Goal: Task Accomplishment & Management: Complete application form

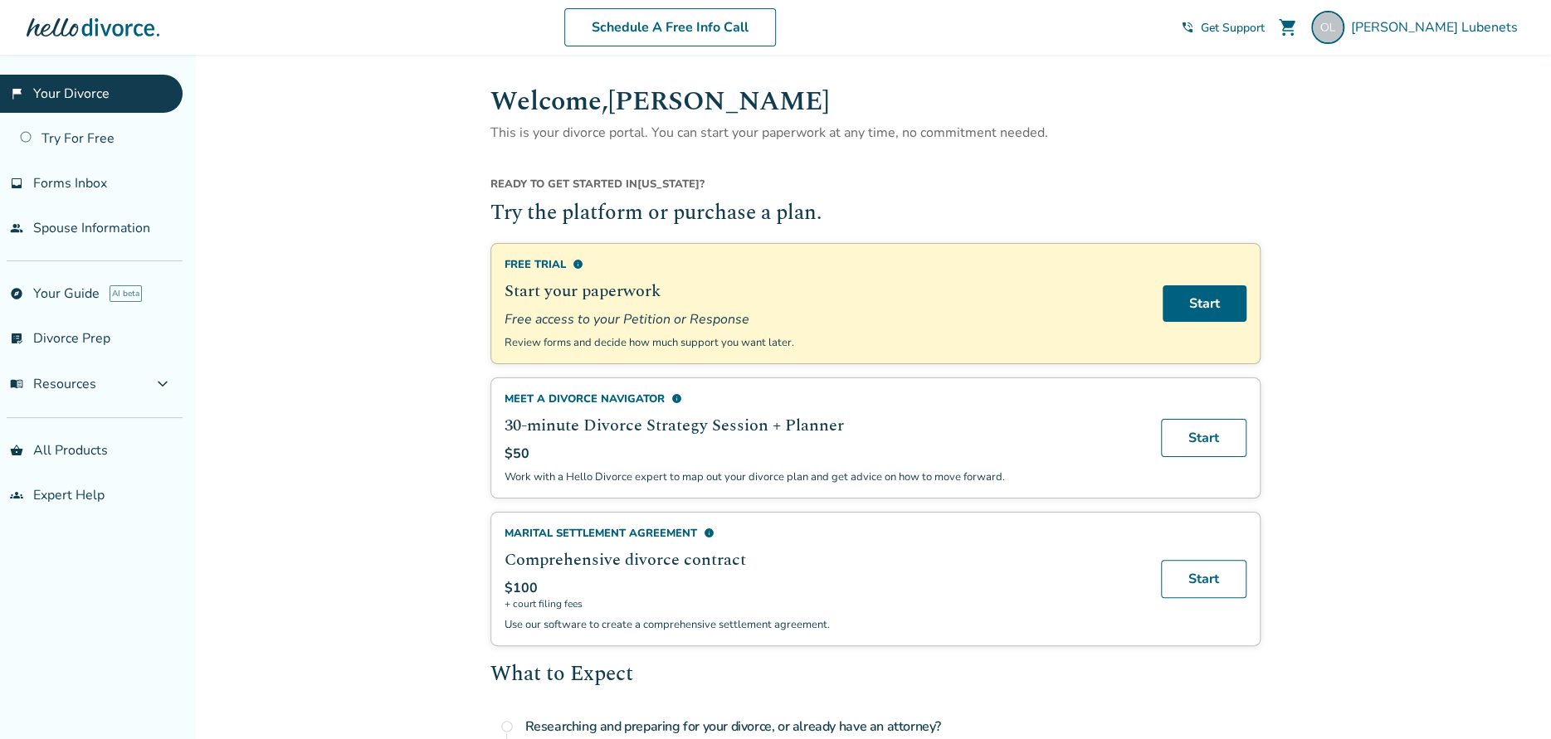
drag, startPoint x: 88, startPoint y: 185, endPoint x: 222, endPoint y: 302, distance: 178.2
click at [88, 185] on span "Forms Inbox" at bounding box center [70, 183] width 74 height 18
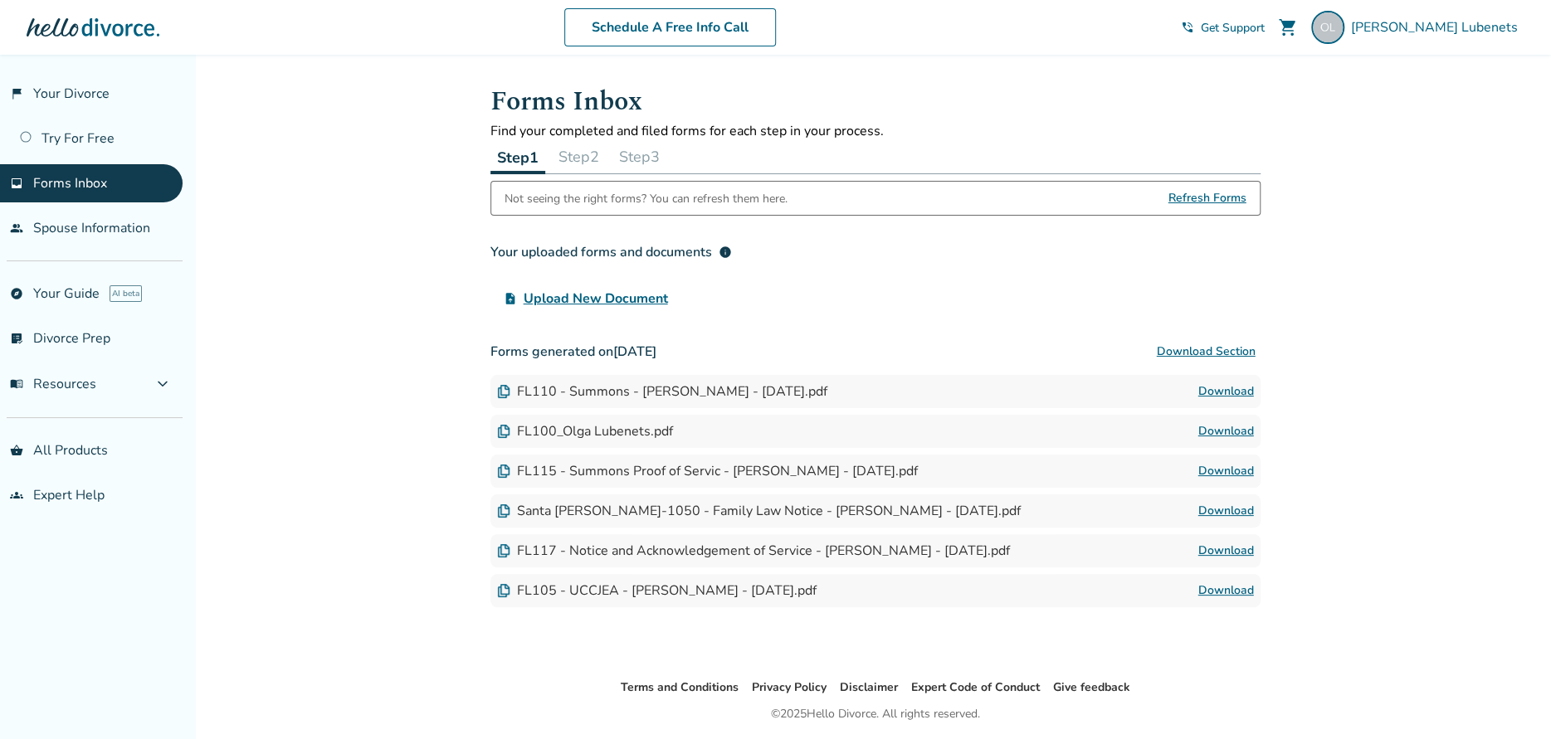
click at [617, 300] on span "Upload New Document" at bounding box center [596, 299] width 144 height 20
click at [0, 0] on input "upload_file Upload New Document" at bounding box center [0, 0] width 0 height 0
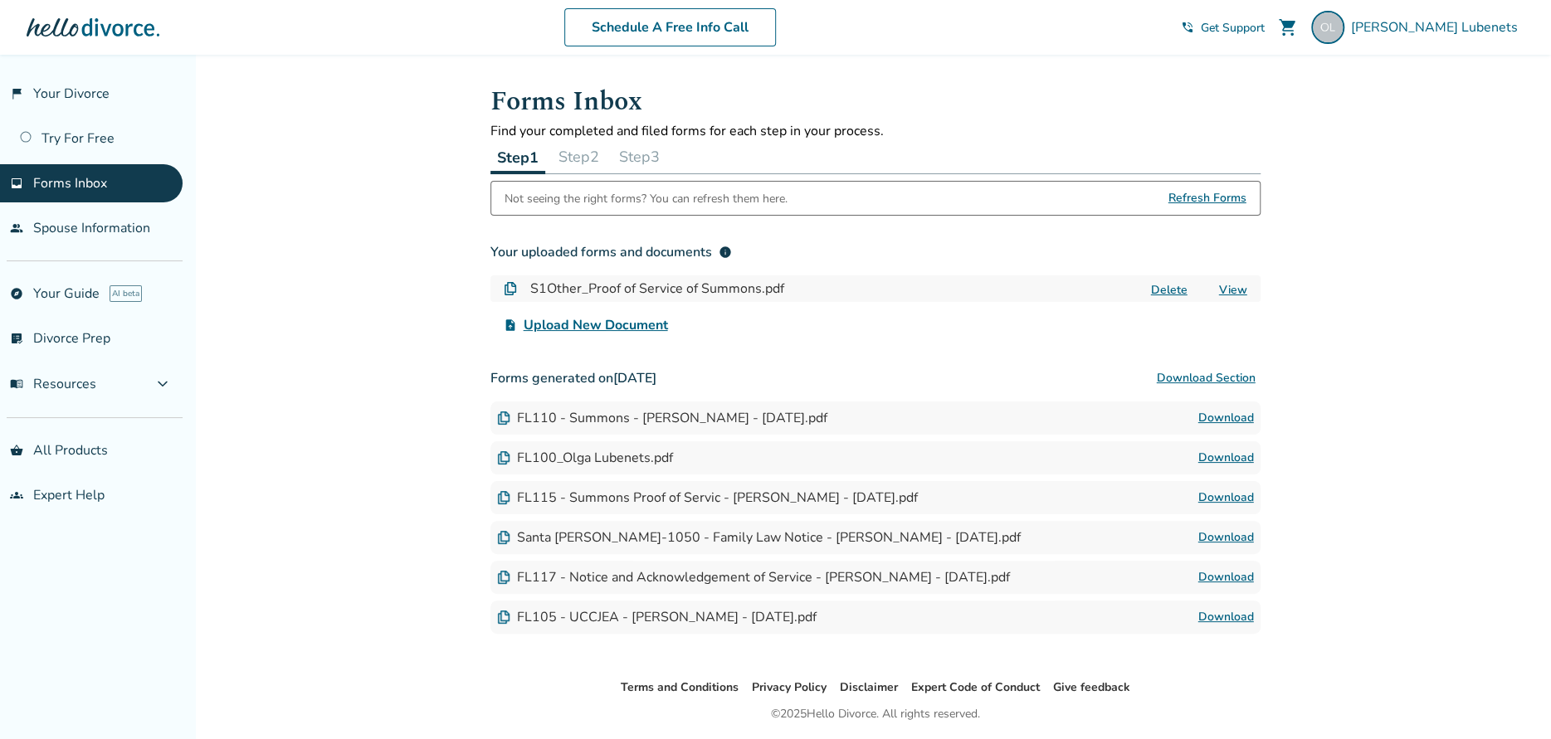
click at [581, 154] on button "Step 2" at bounding box center [579, 156] width 54 height 33
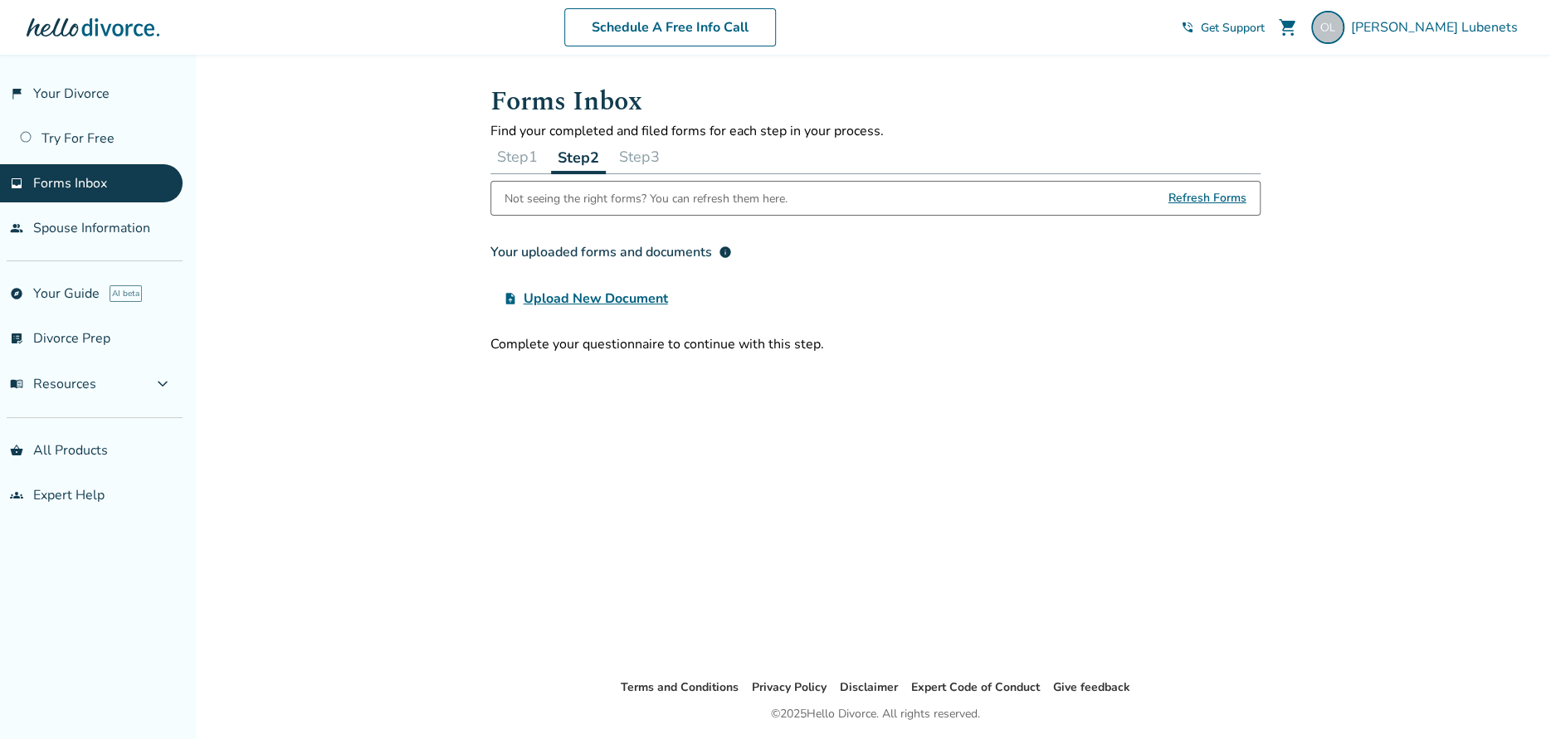
click at [510, 156] on button "Step 1" at bounding box center [517, 156] width 54 height 33
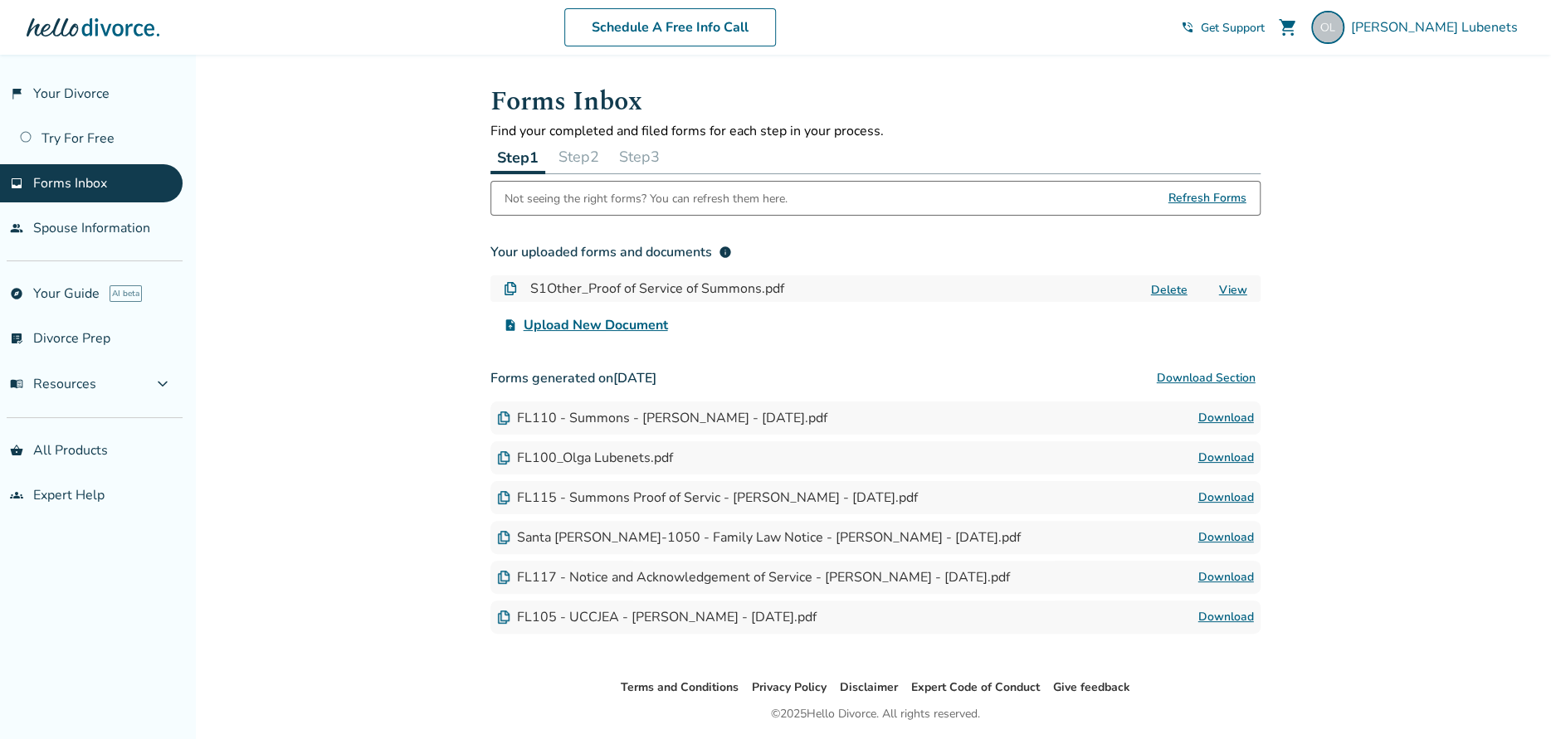
click at [651, 156] on button "Step 3" at bounding box center [639, 156] width 54 height 33
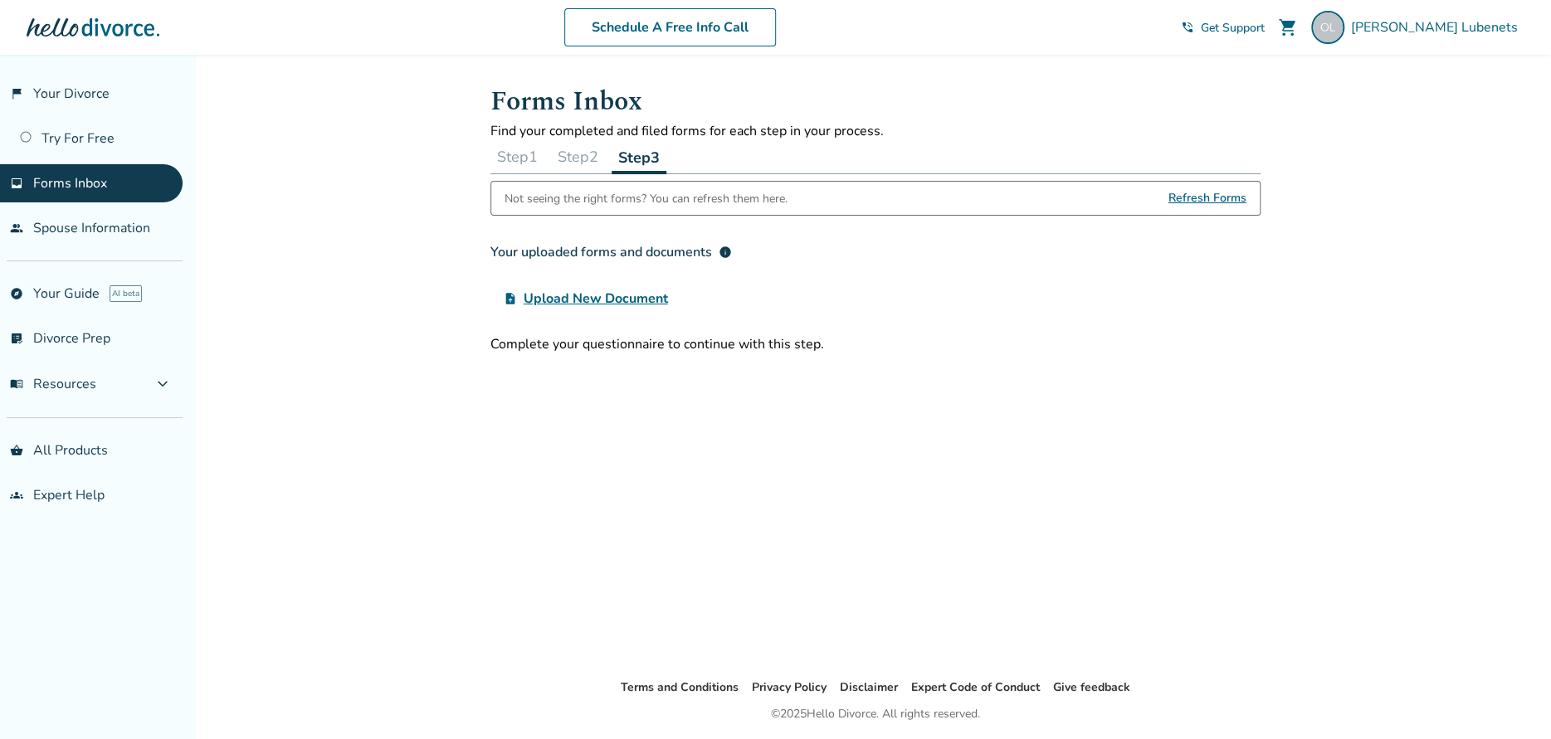
click at [507, 161] on button "Step 1" at bounding box center [517, 156] width 54 height 33
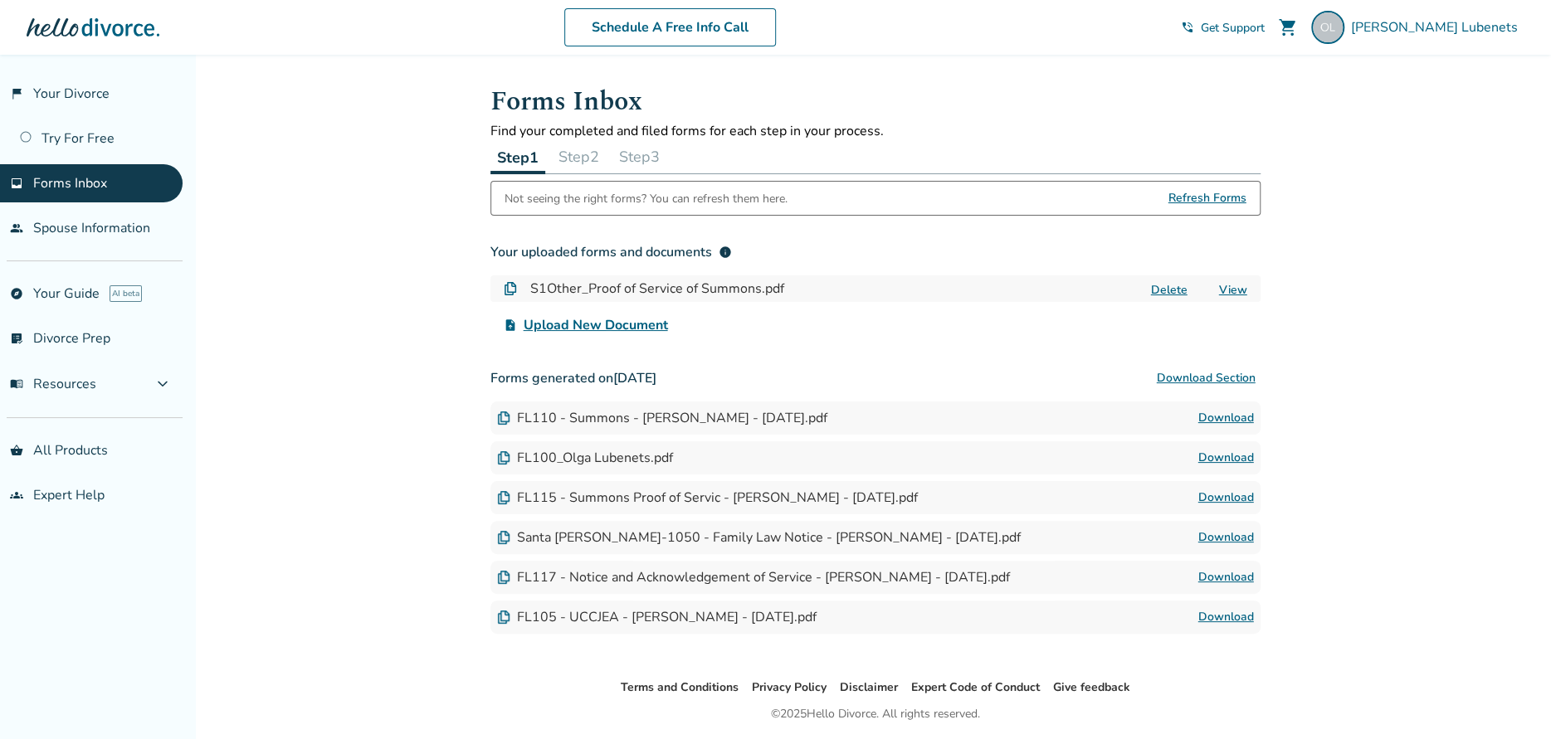
click at [1211, 199] on span "Refresh Forms" at bounding box center [1207, 198] width 78 height 33
click at [1203, 198] on span "Refresh Forms" at bounding box center [1207, 198] width 78 height 33
click at [1215, 198] on span "Refresh Forms" at bounding box center [1207, 198] width 78 height 33
drag, startPoint x: 117, startPoint y: 224, endPoint x: 202, endPoint y: 267, distance: 95.8
click at [117, 224] on link "people Spouse Information" at bounding box center [91, 228] width 183 height 38
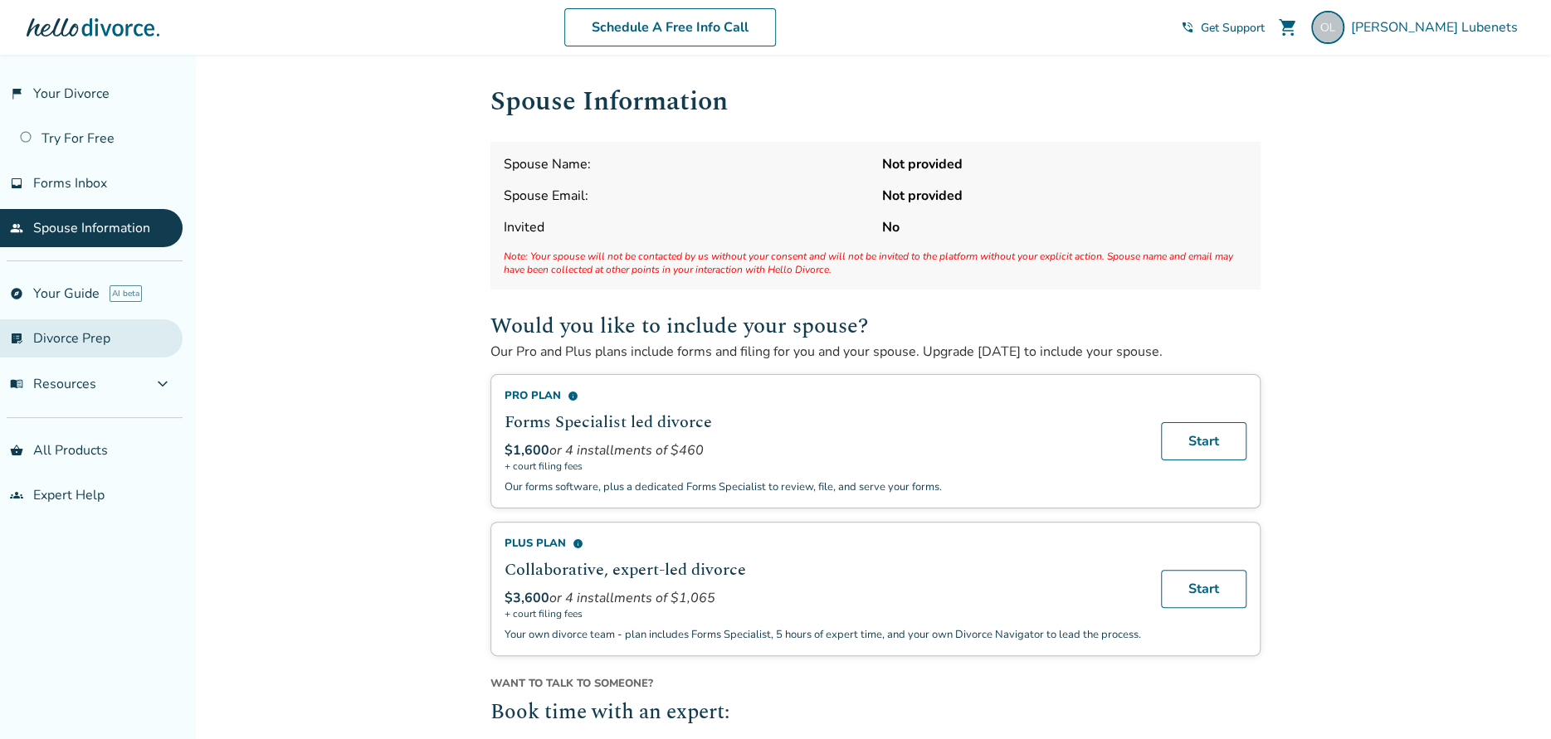
click at [77, 332] on link "list_alt_check Divorce Prep" at bounding box center [91, 339] width 183 height 38
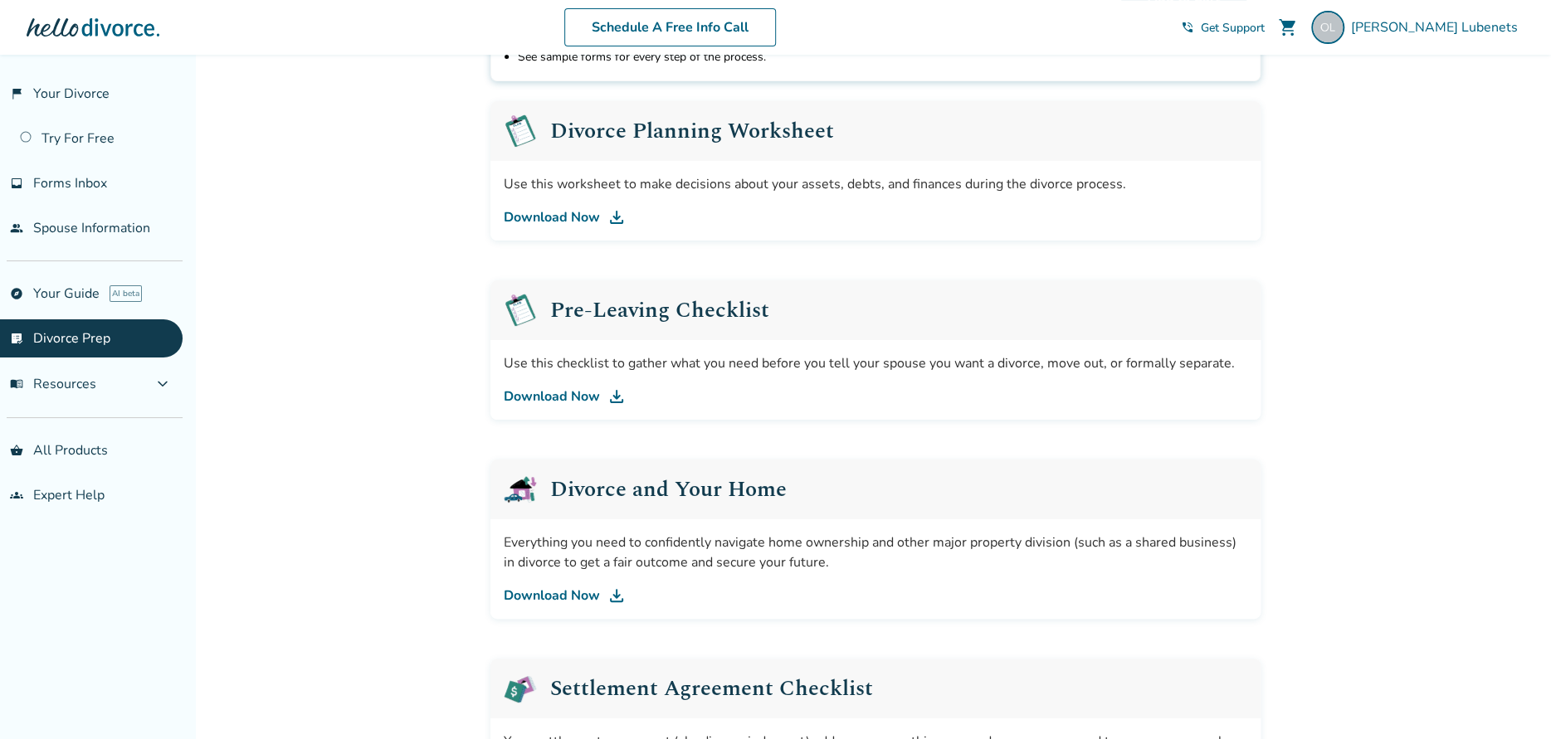
scroll to position [83, 0]
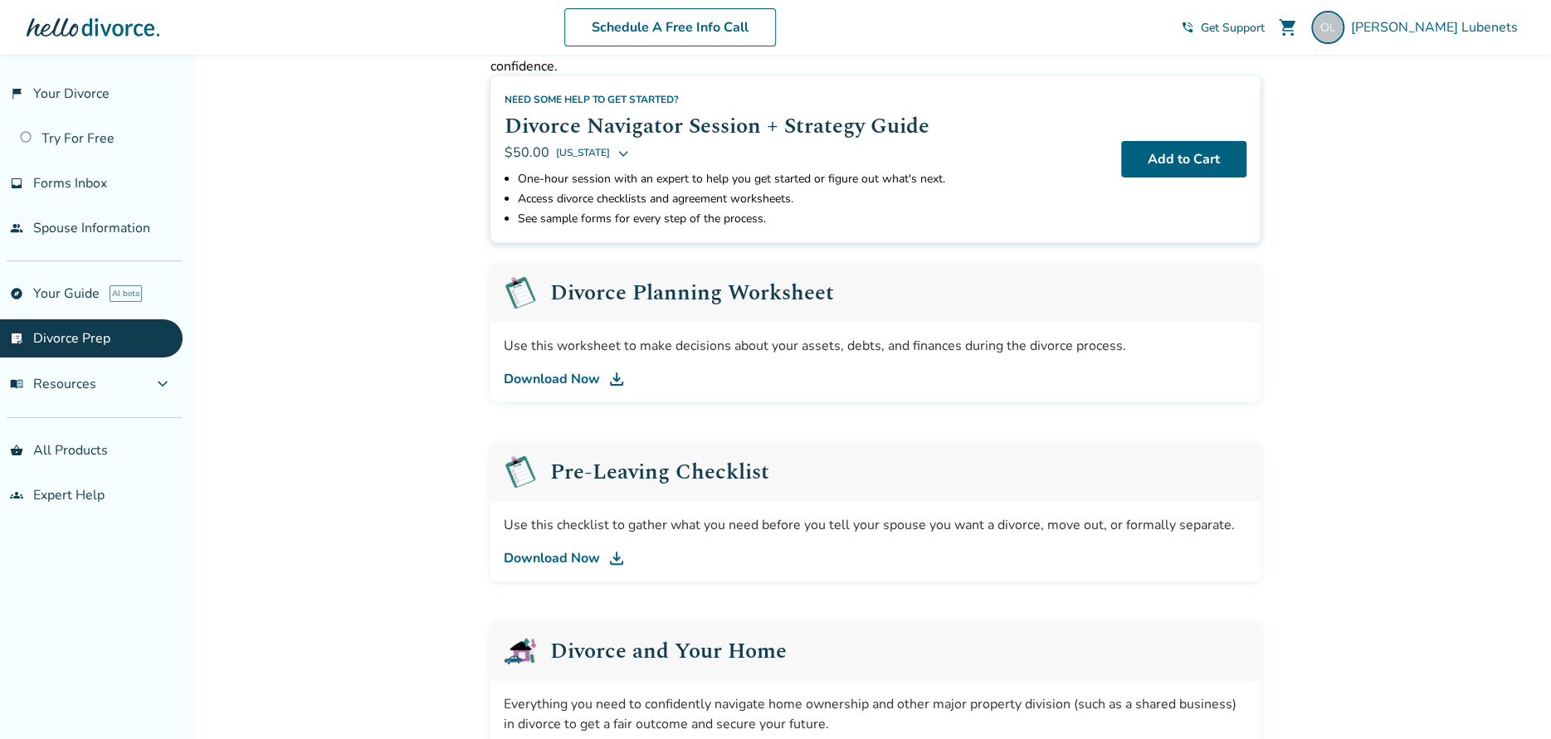
click at [568, 377] on link "Download Now" at bounding box center [876, 379] width 744 height 20
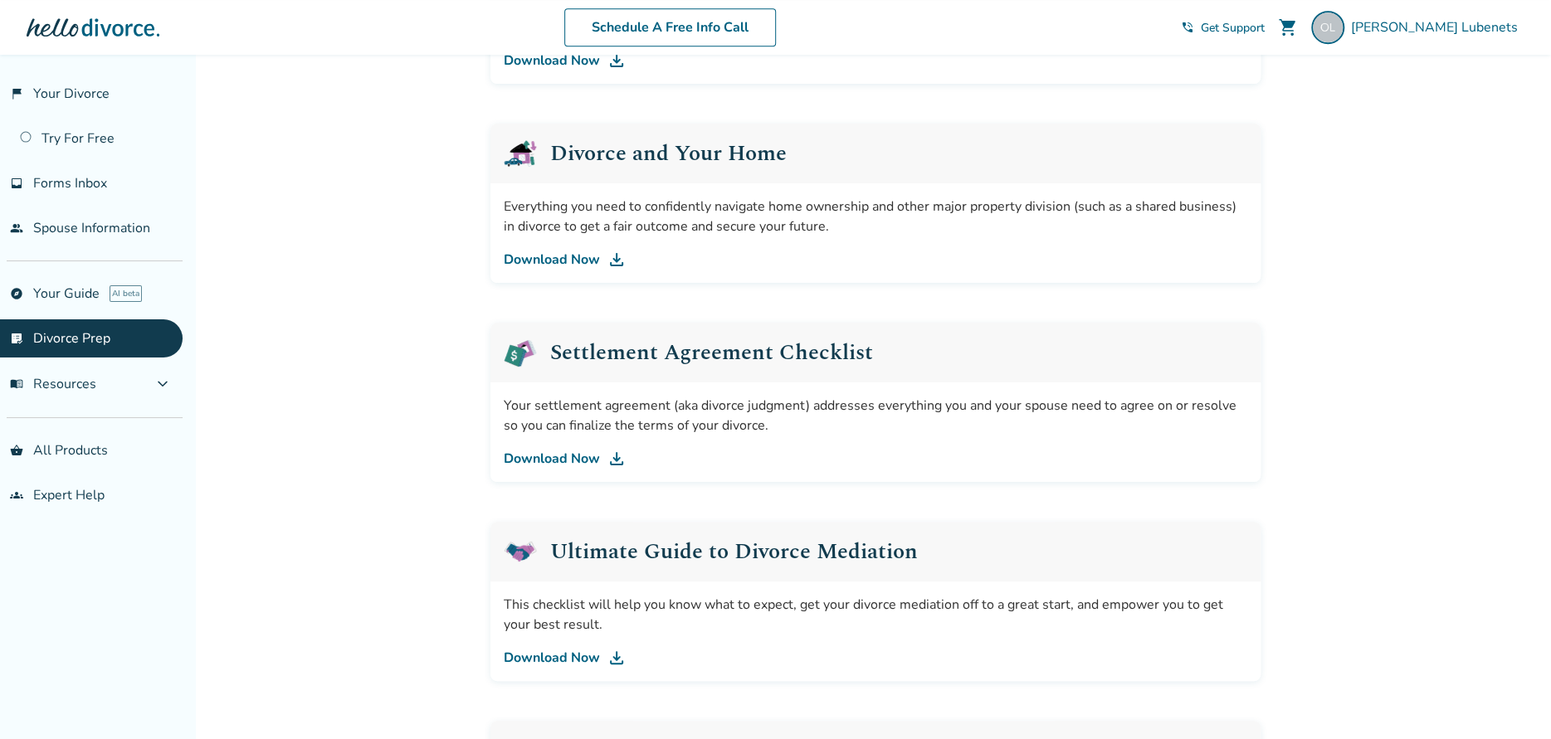
scroll to position [747, 0]
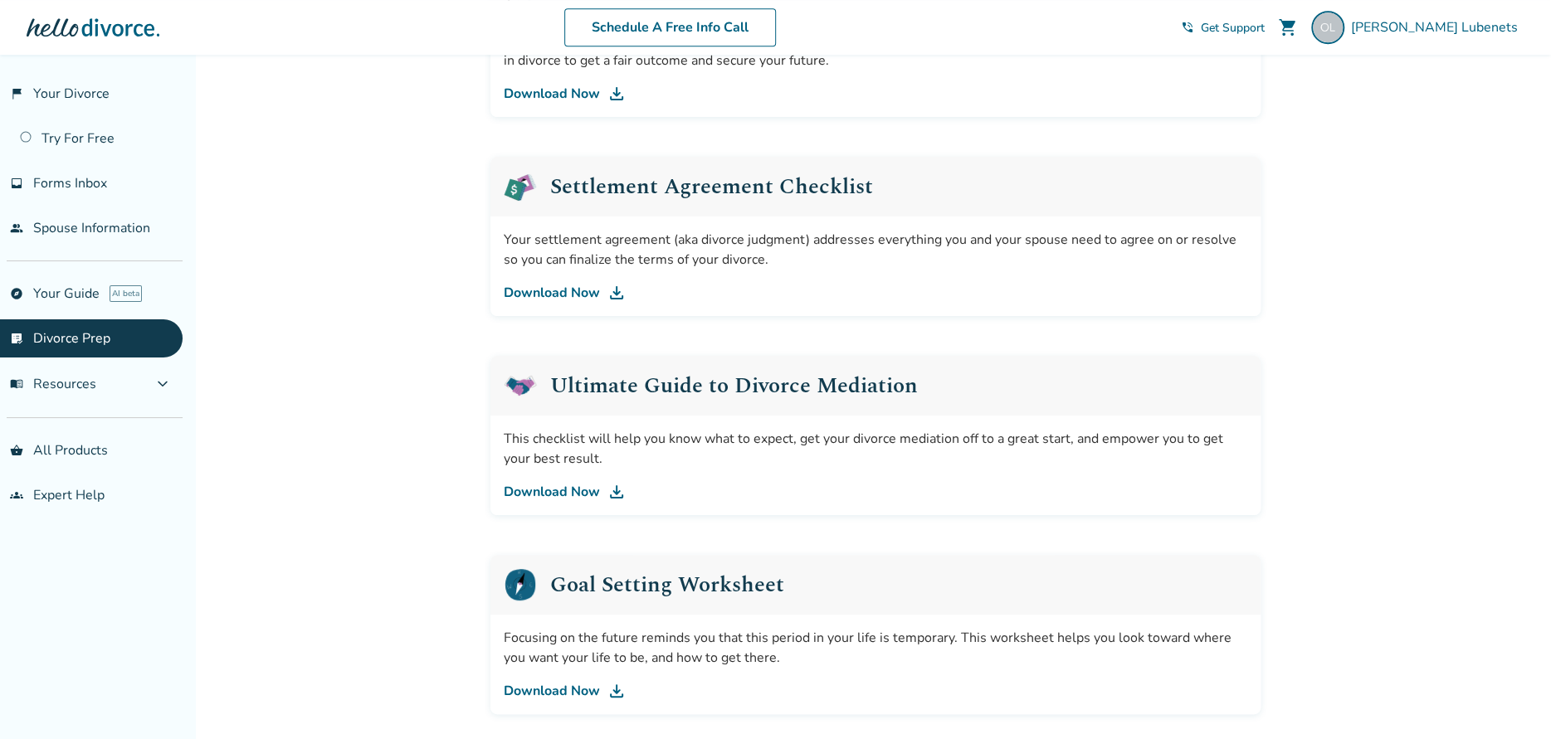
click at [590, 288] on link "Download Now" at bounding box center [876, 293] width 744 height 20
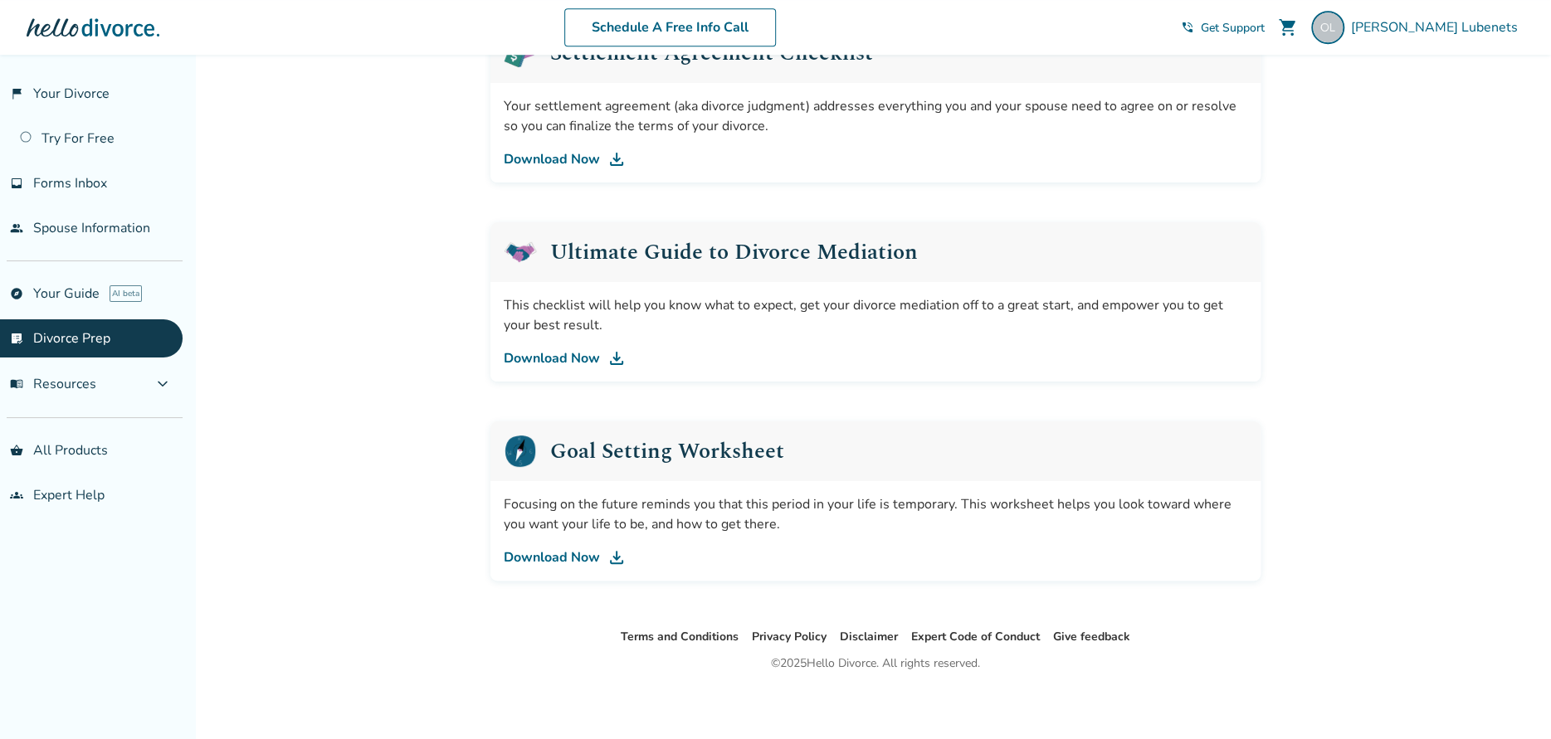
scroll to position [882, 0]
click at [560, 554] on link "Download Now" at bounding box center [876, 556] width 744 height 20
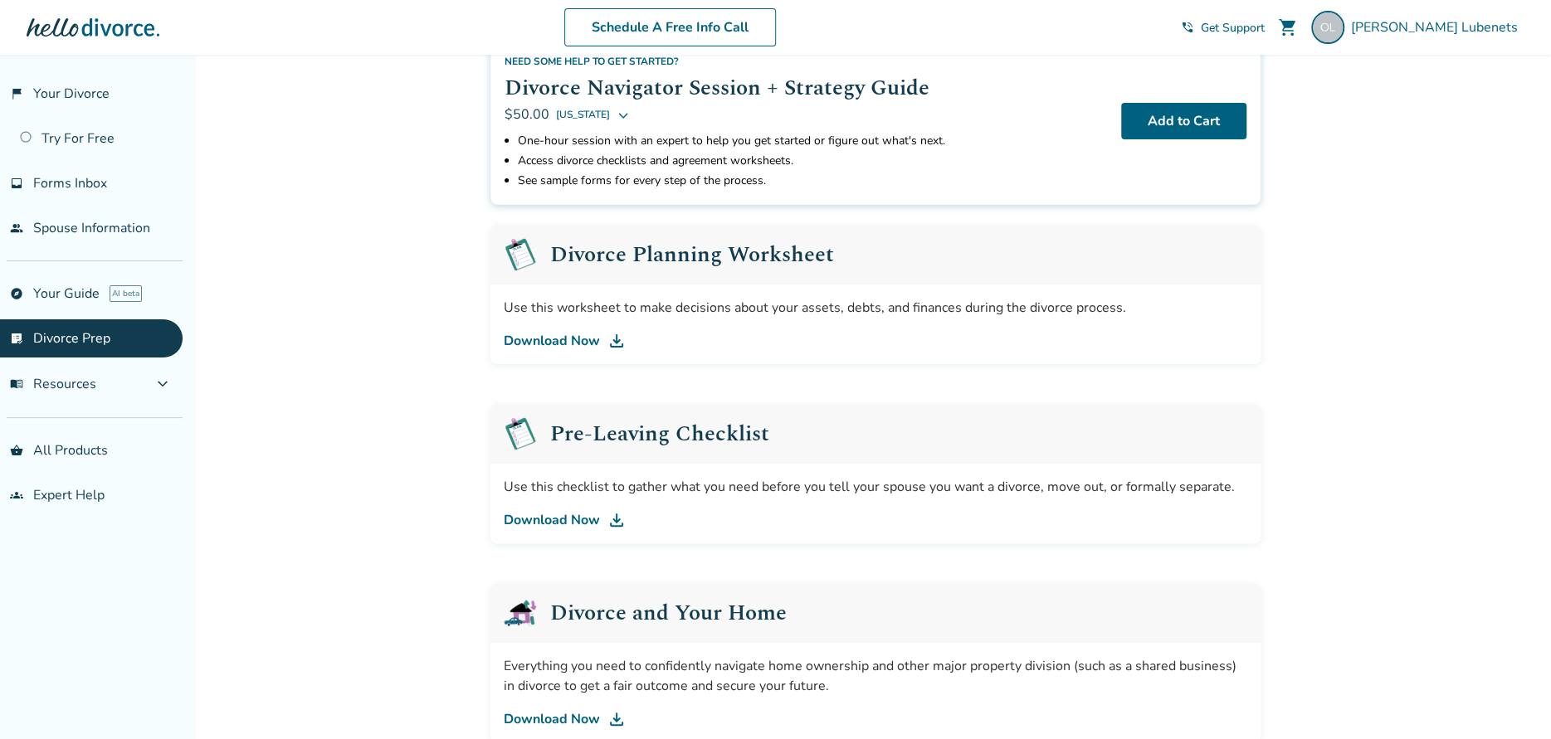
scroll to position [0, 0]
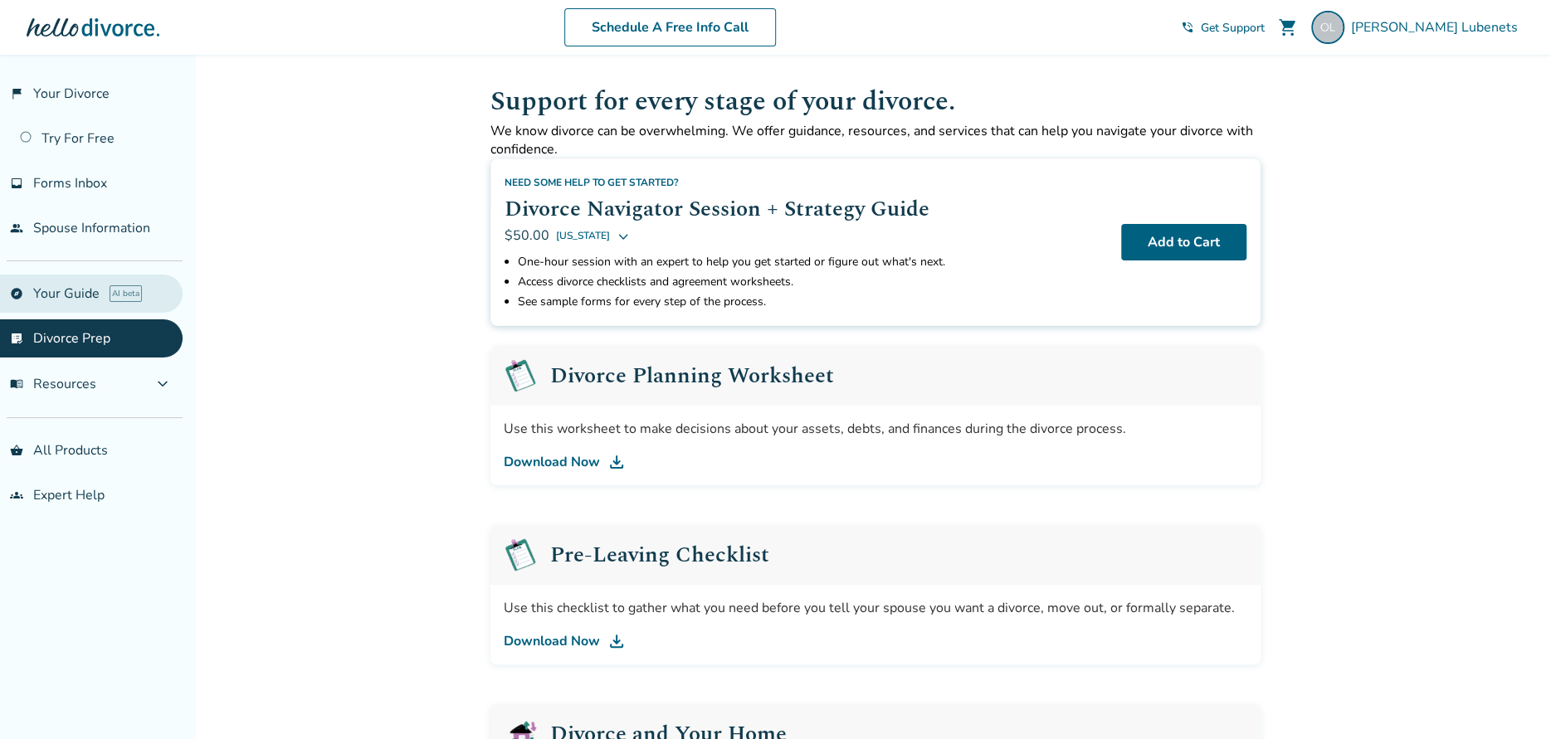
click at [80, 286] on link "explore Your Guide AI beta" at bounding box center [91, 294] width 183 height 38
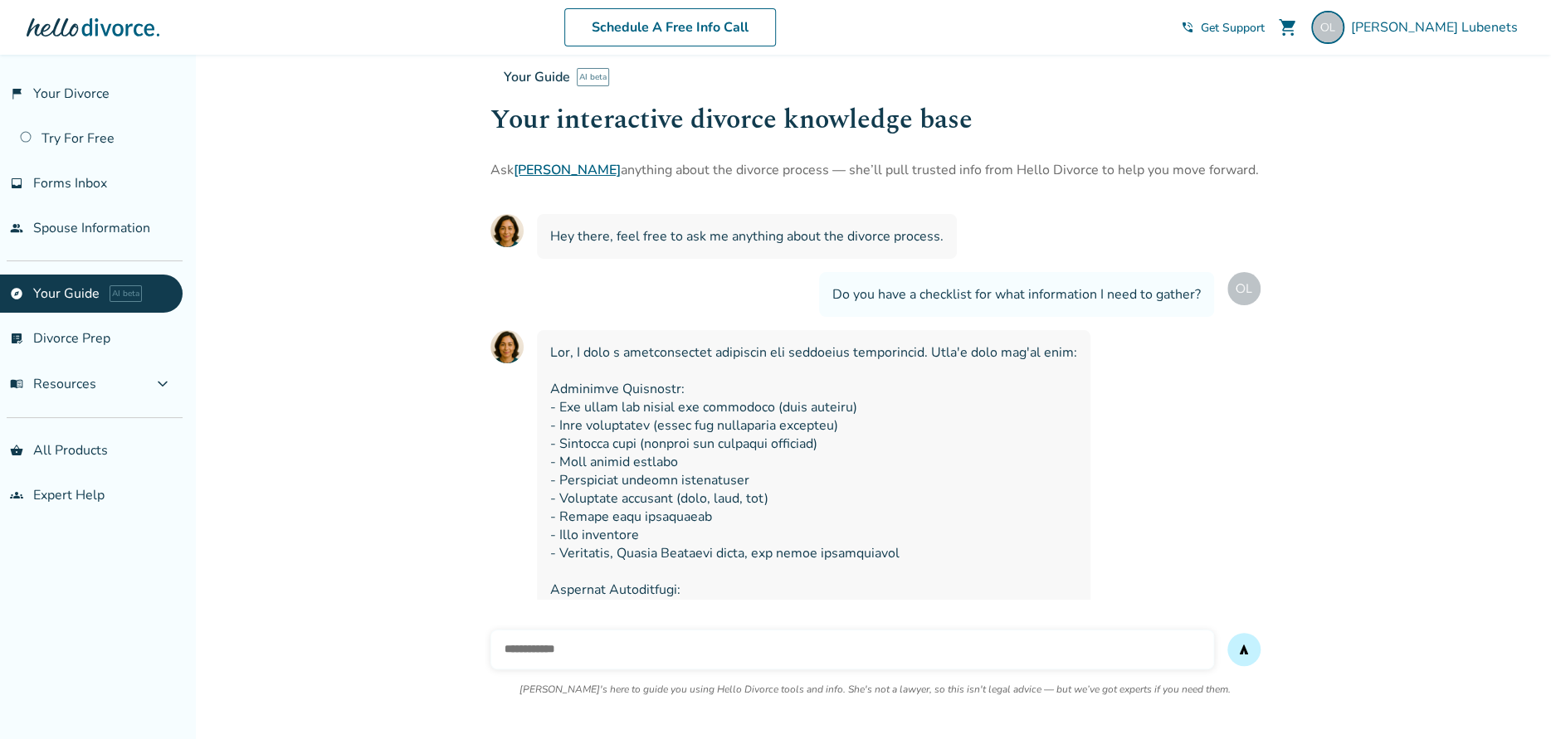
click at [540, 650] on input "text" at bounding box center [852, 650] width 724 height 40
click at [618, 648] on input "**********" at bounding box center [852, 650] width 724 height 40
click at [612, 645] on input "**********" at bounding box center [852, 650] width 724 height 40
click at [680, 658] on input "**********" at bounding box center [852, 650] width 724 height 40
click at [773, 647] on input "**********" at bounding box center [852, 650] width 724 height 40
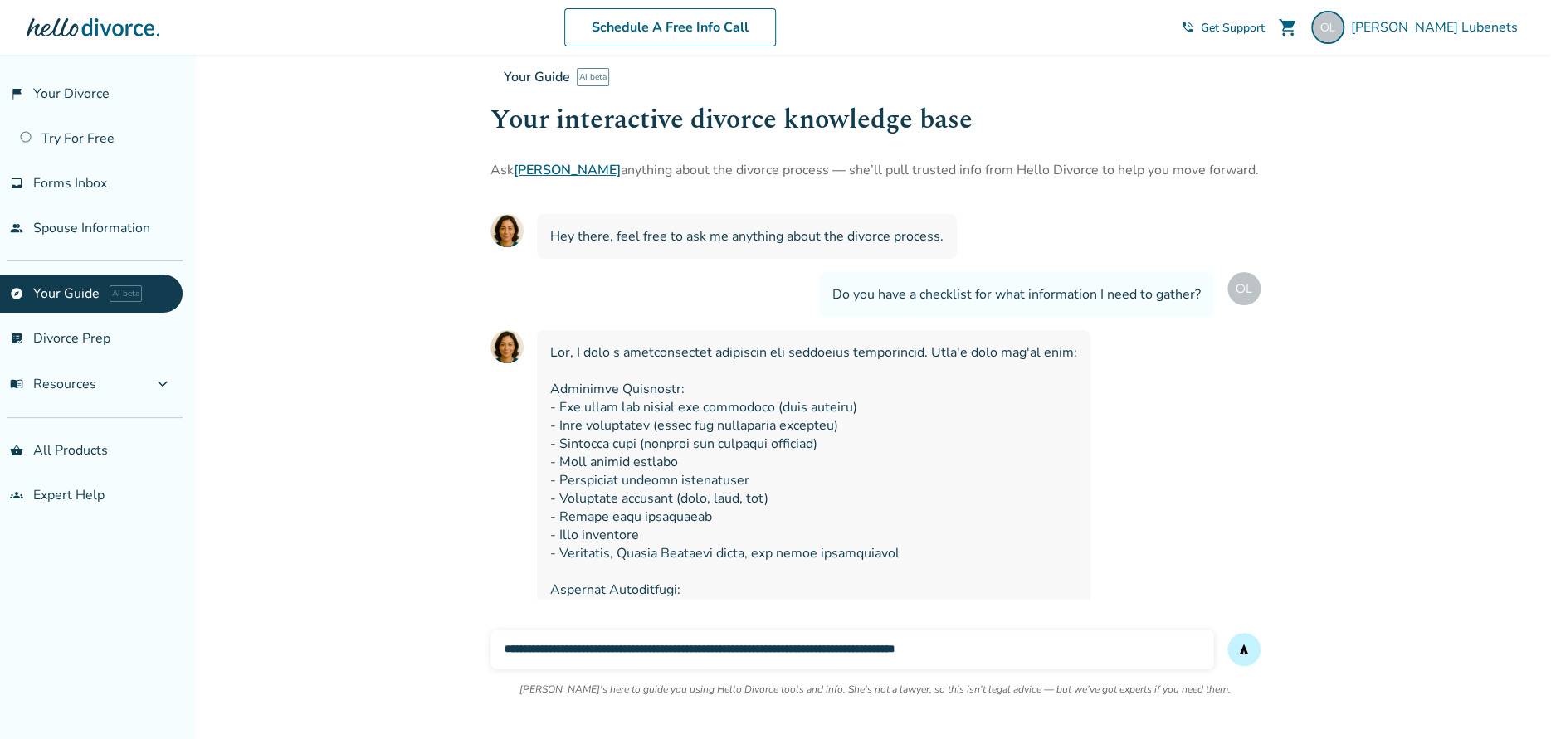
click at [938, 649] on input "**********" at bounding box center [852, 650] width 724 height 40
click at [1011, 646] on input "**********" at bounding box center [852, 650] width 724 height 40
drag, startPoint x: 1020, startPoint y: 646, endPoint x: 500, endPoint y: 675, distance: 521.1
click at [501, 675] on div "**********" at bounding box center [875, 673] width 770 height 113
paste input "******"
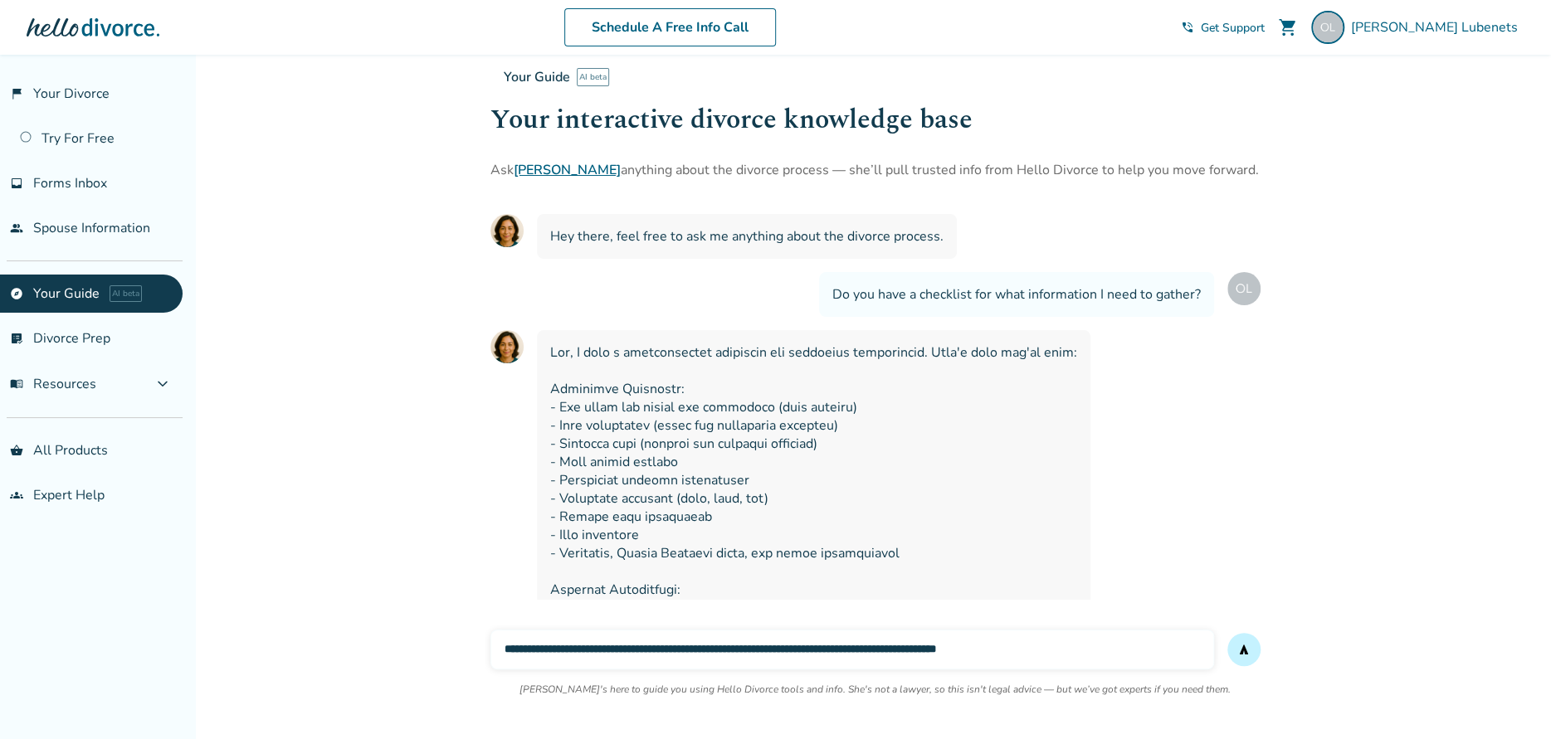
type input "**********"
click at [1234, 658] on button "send" at bounding box center [1243, 649] width 33 height 33
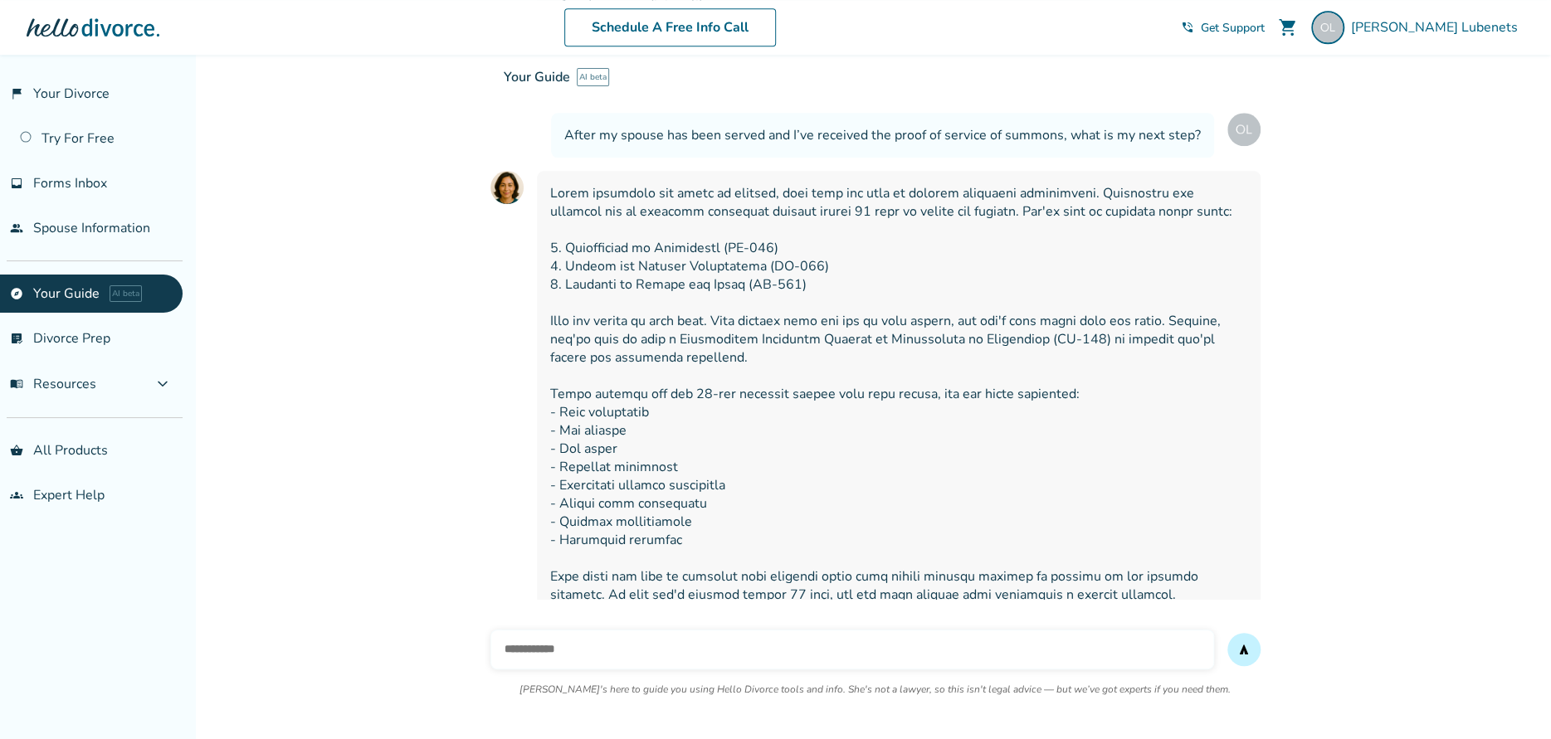
scroll to position [1110, 0]
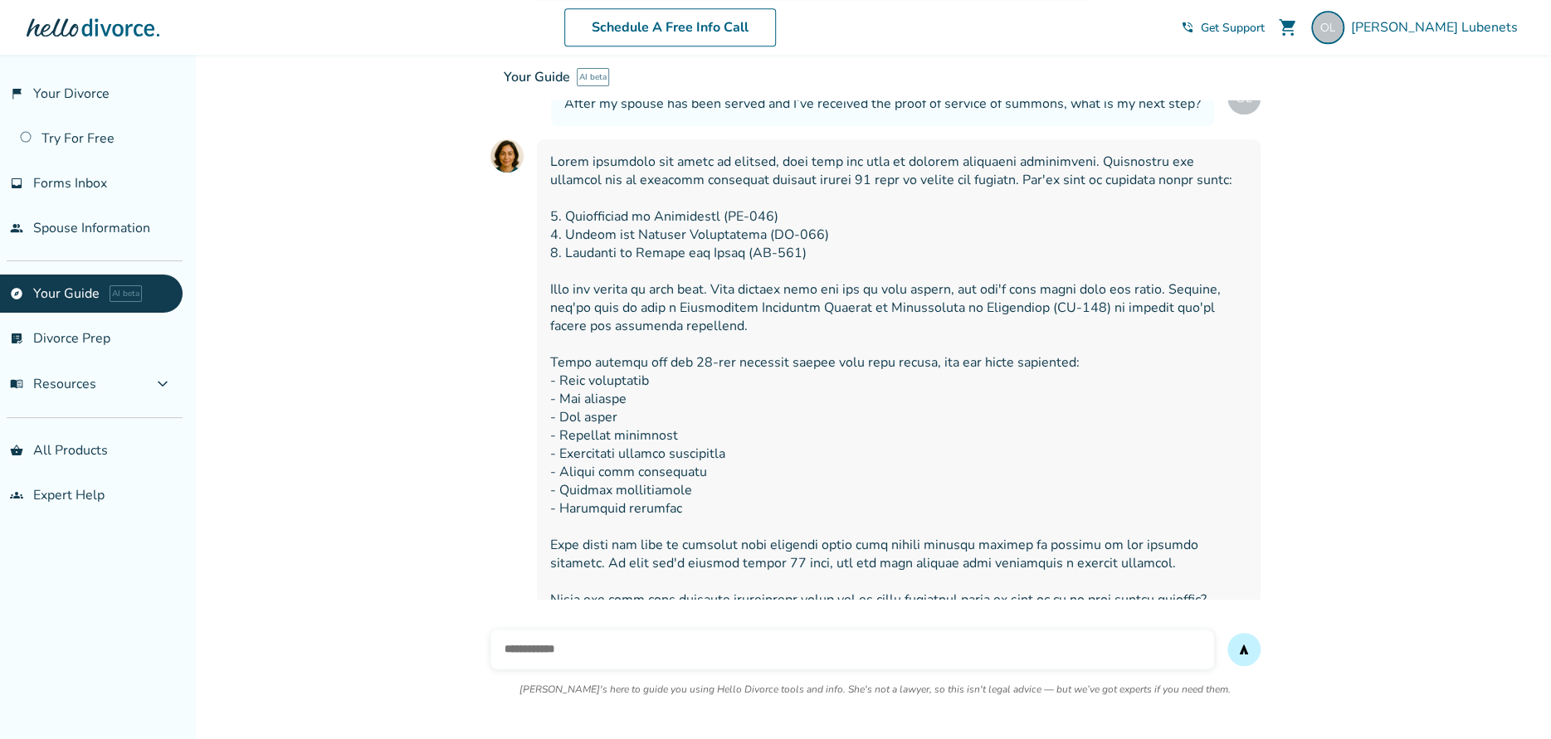
click at [605, 650] on input "text" at bounding box center [852, 650] width 724 height 40
type input "**********"
click at [1227, 633] on button "send" at bounding box center [1243, 649] width 33 height 33
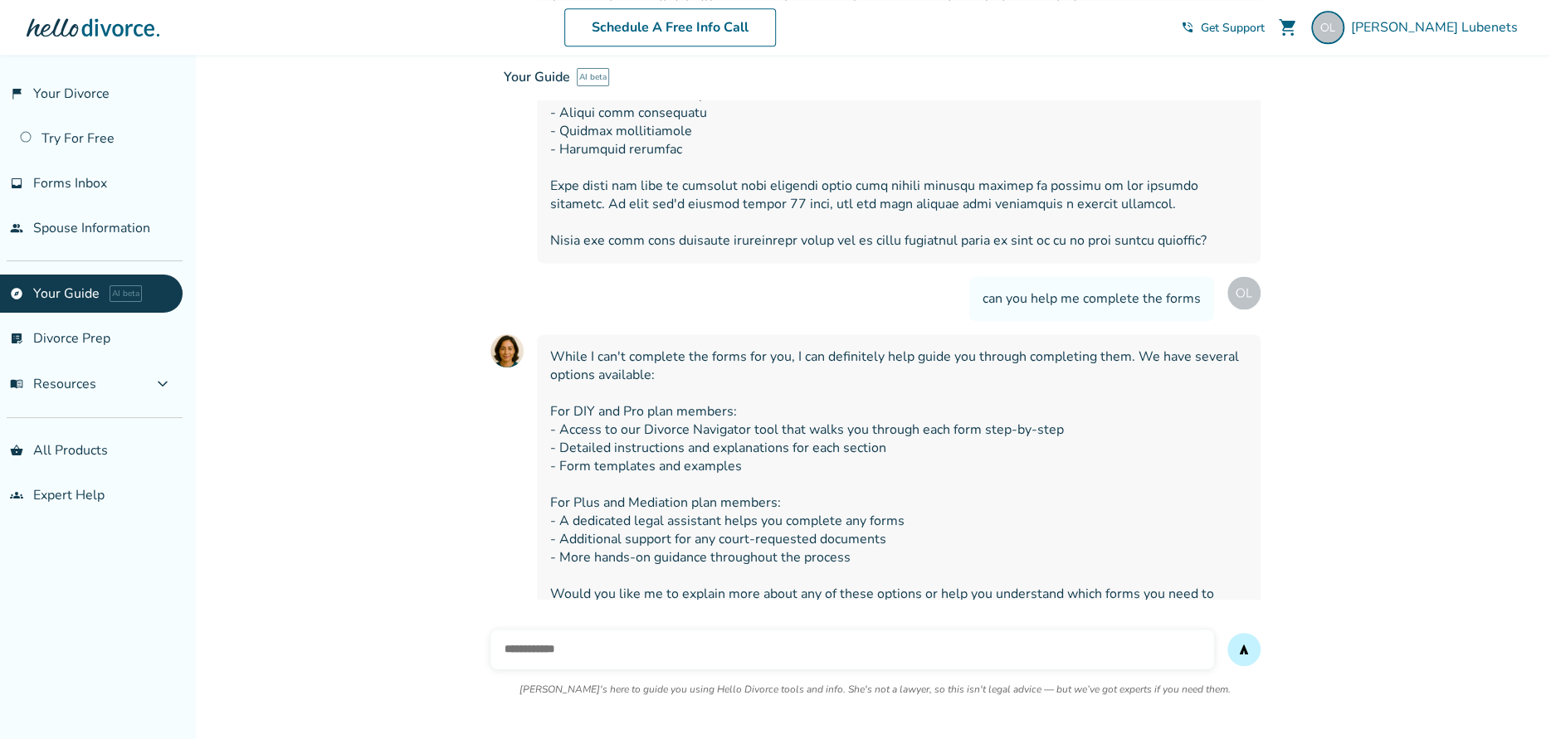
scroll to position [1476, 0]
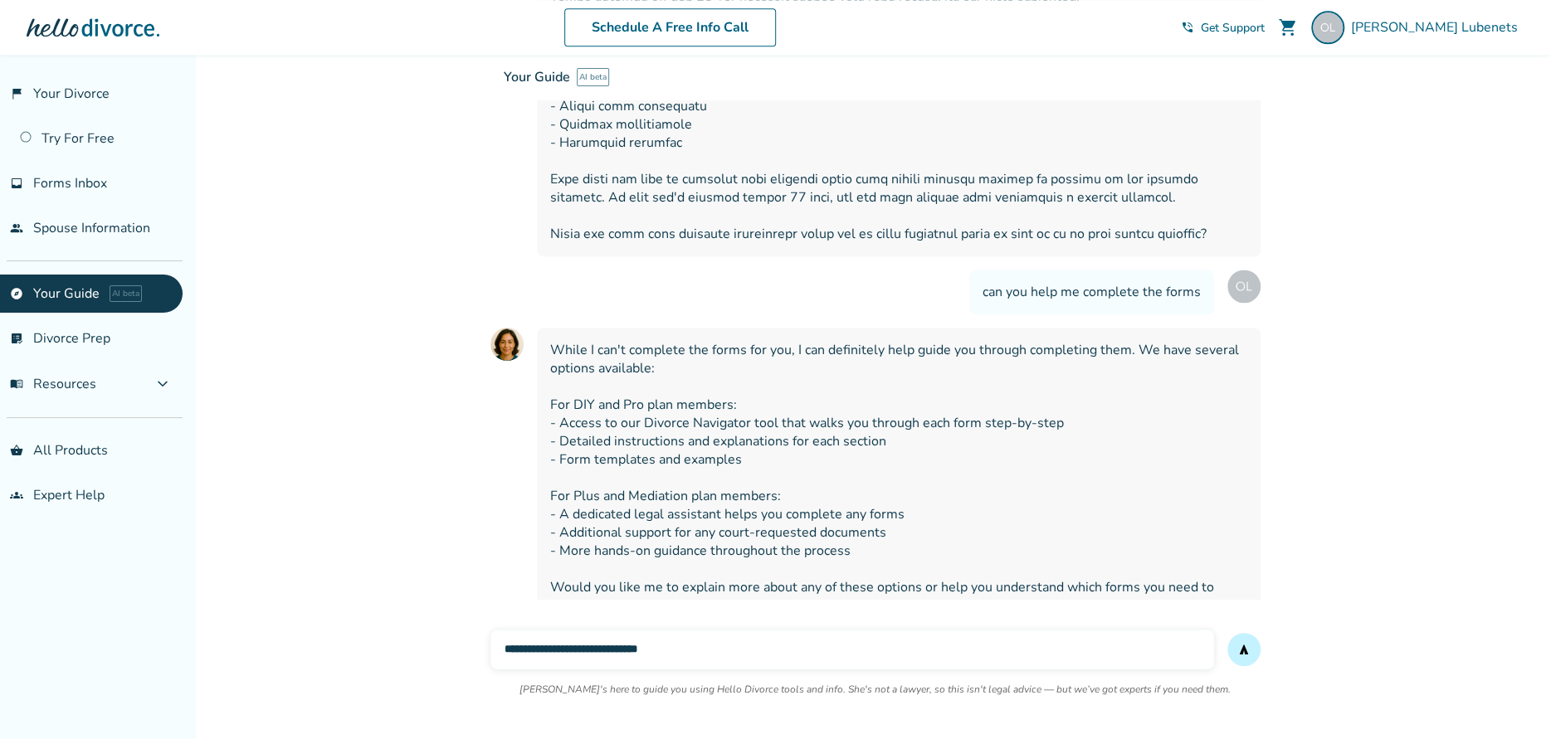
type input "**********"
click at [1227, 633] on button "send" at bounding box center [1243, 649] width 33 height 33
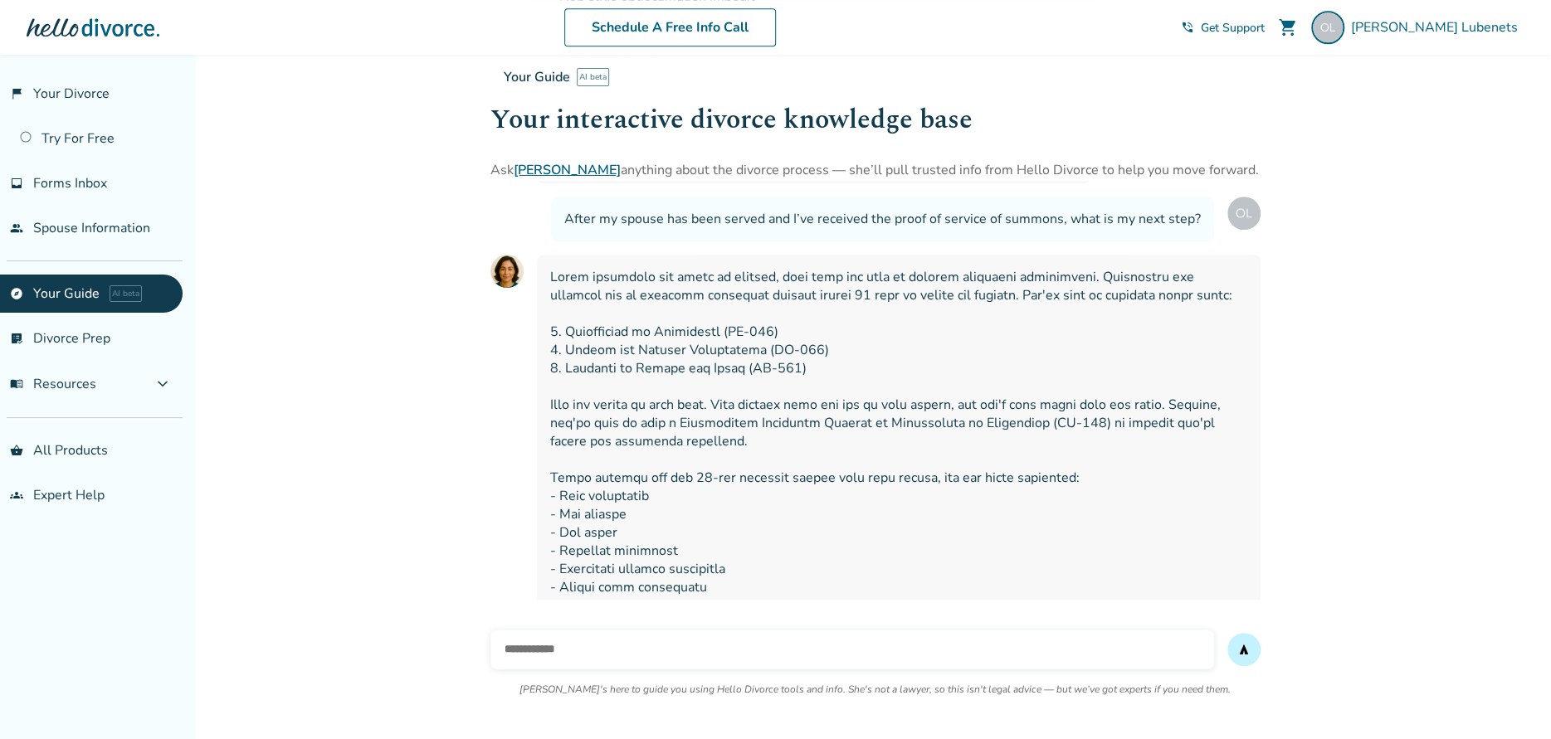
scroll to position [953, 0]
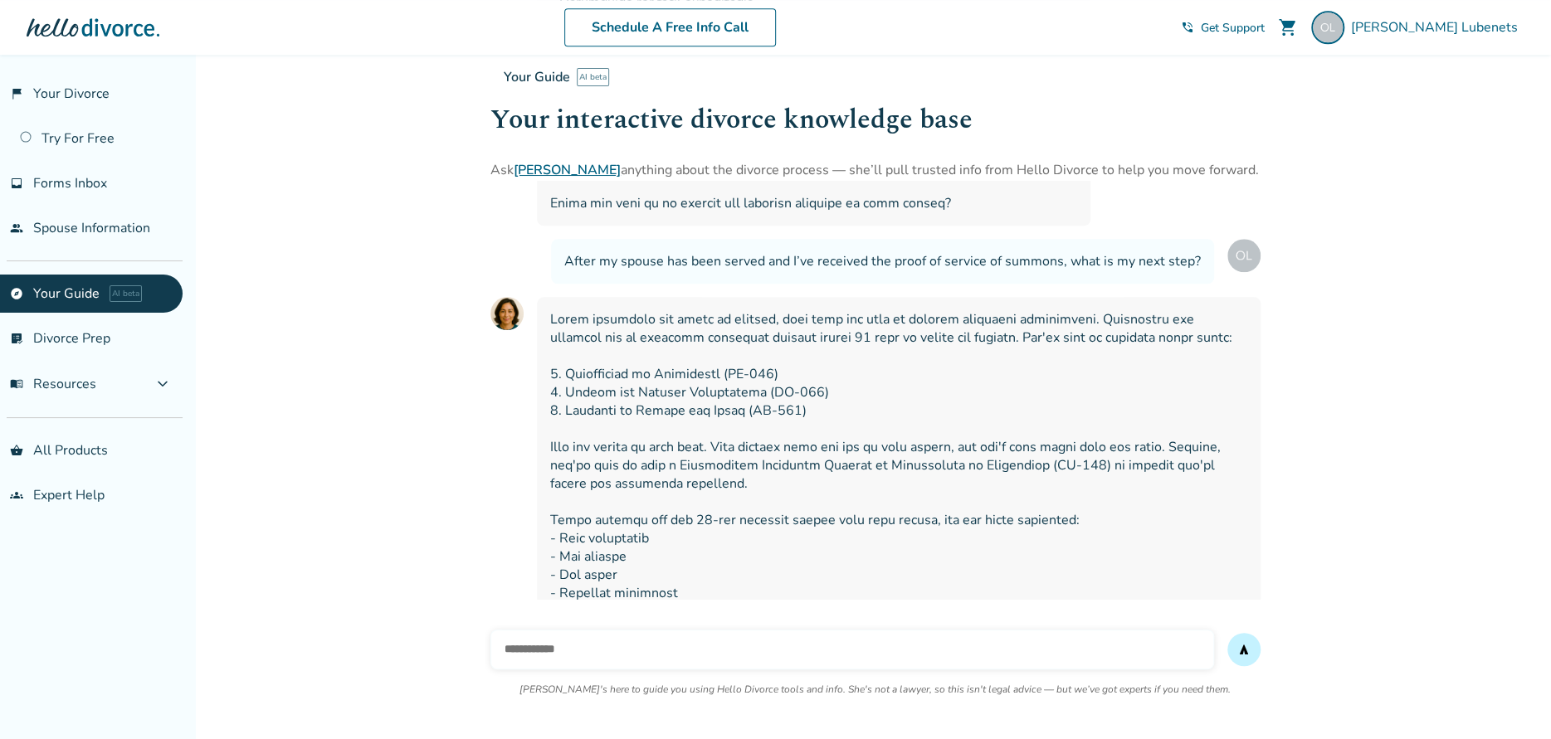
click at [628, 644] on input "text" at bounding box center [852, 650] width 724 height 40
type input "**********"
click at [1227, 633] on button "send" at bounding box center [1243, 649] width 33 height 33
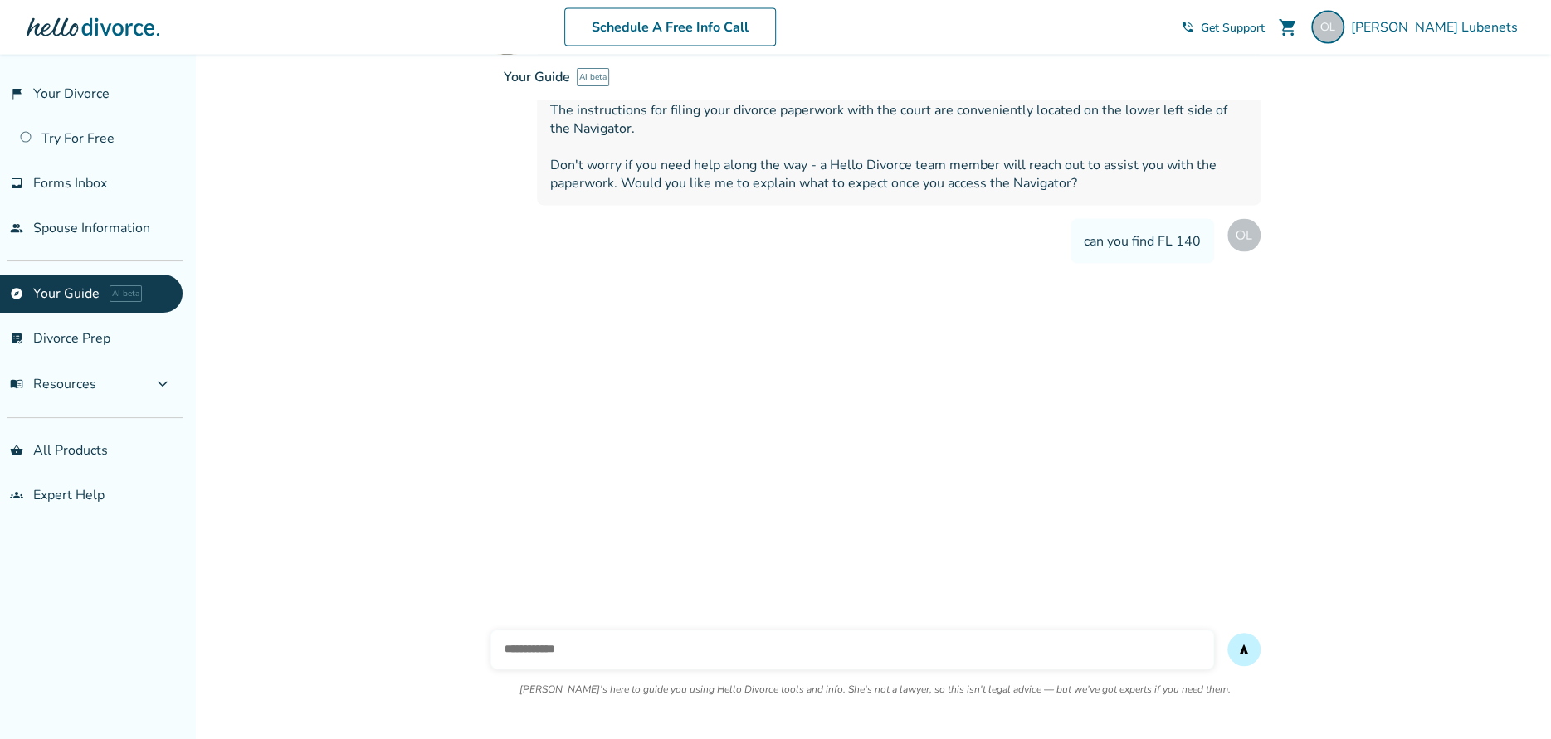
scroll to position [2137, 0]
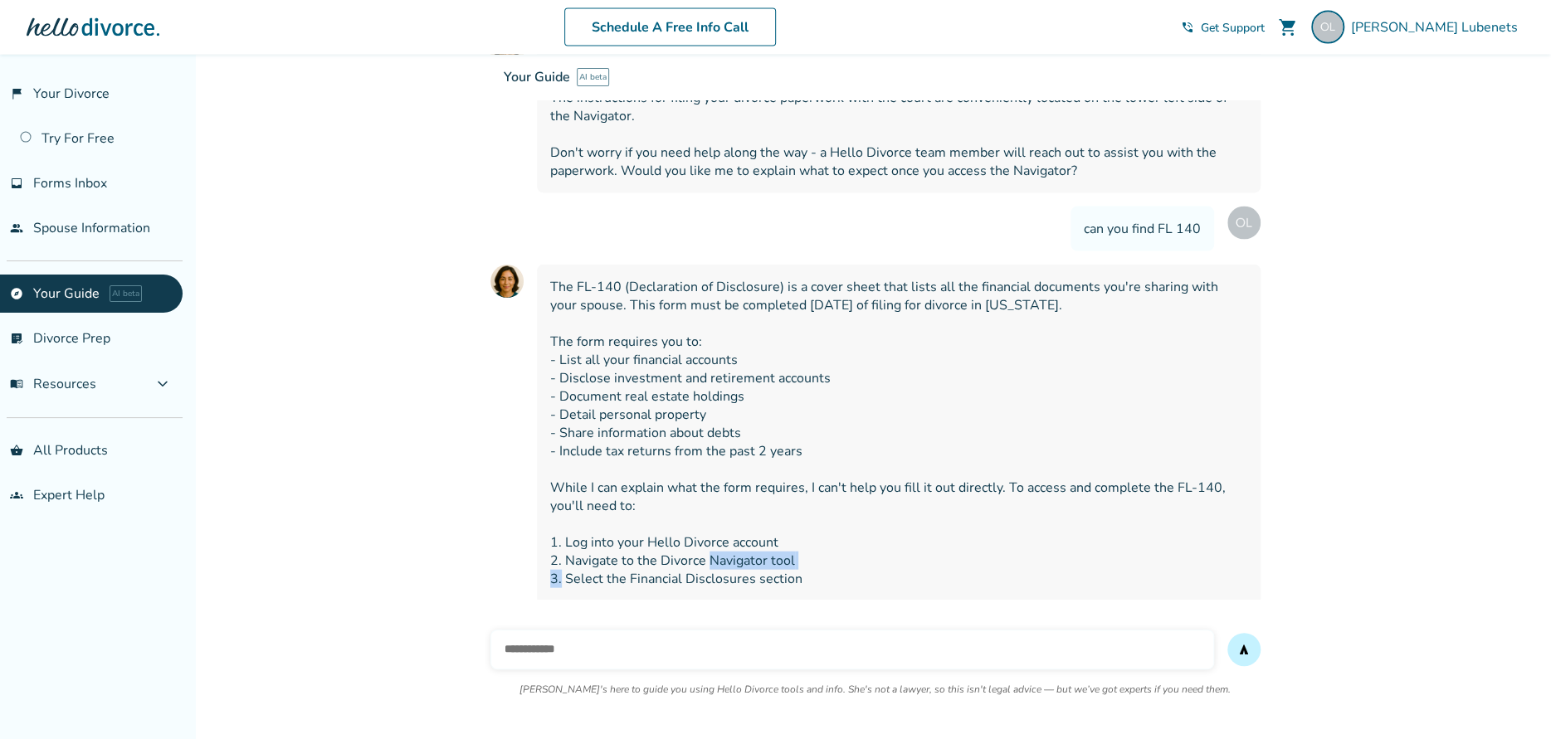
drag, startPoint x: 763, startPoint y: 519, endPoint x: 659, endPoint y: 519, distance: 104.6
click at [659, 519] on span "The FL-140 (Declaration of Disclosure) is a cover sheet that lists all the fina…" at bounding box center [898, 451] width 697 height 347
copy span "Divorce Navigator"
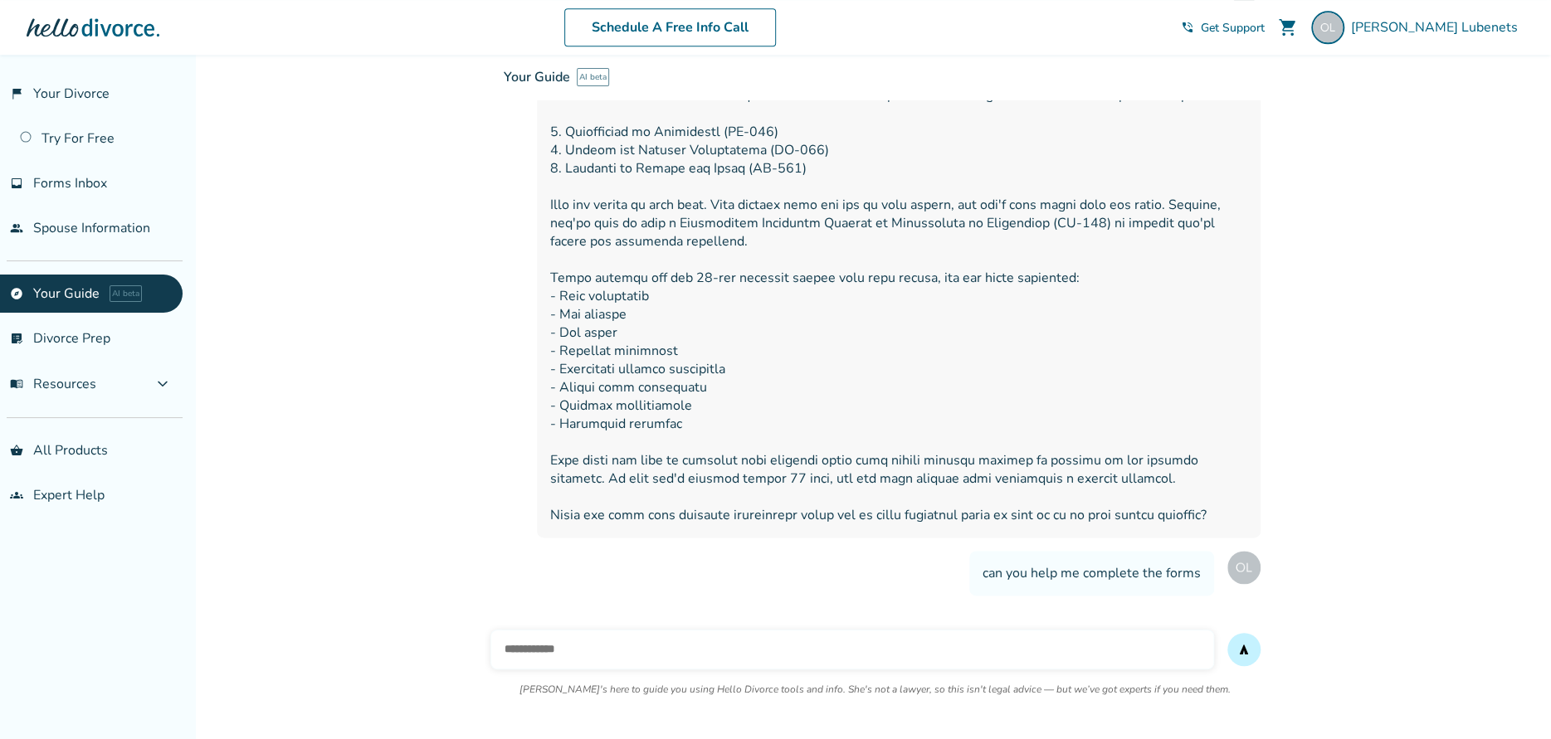
scroll to position [1224, 0]
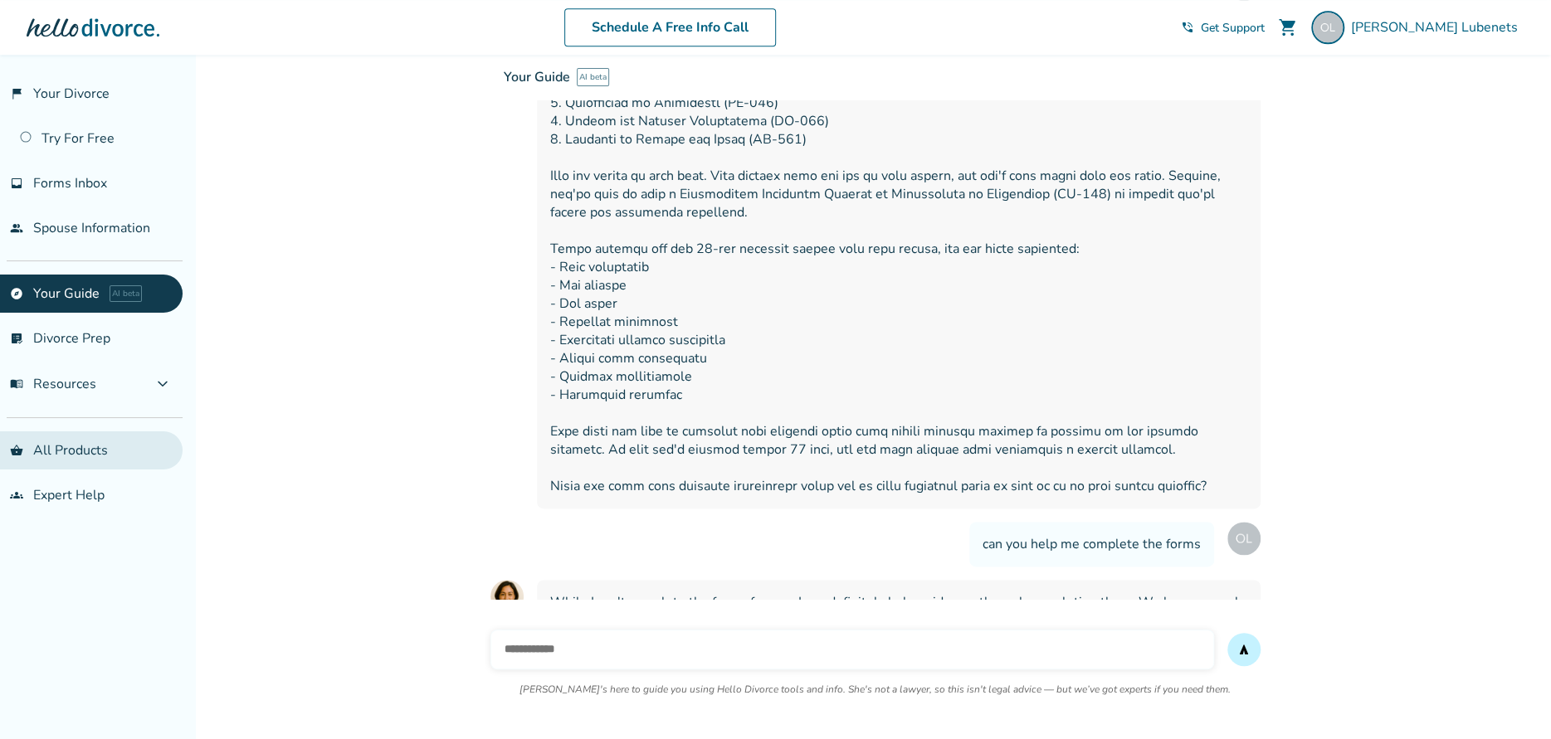
click at [51, 451] on link "shopping_basket All Products" at bounding box center [91, 451] width 183 height 38
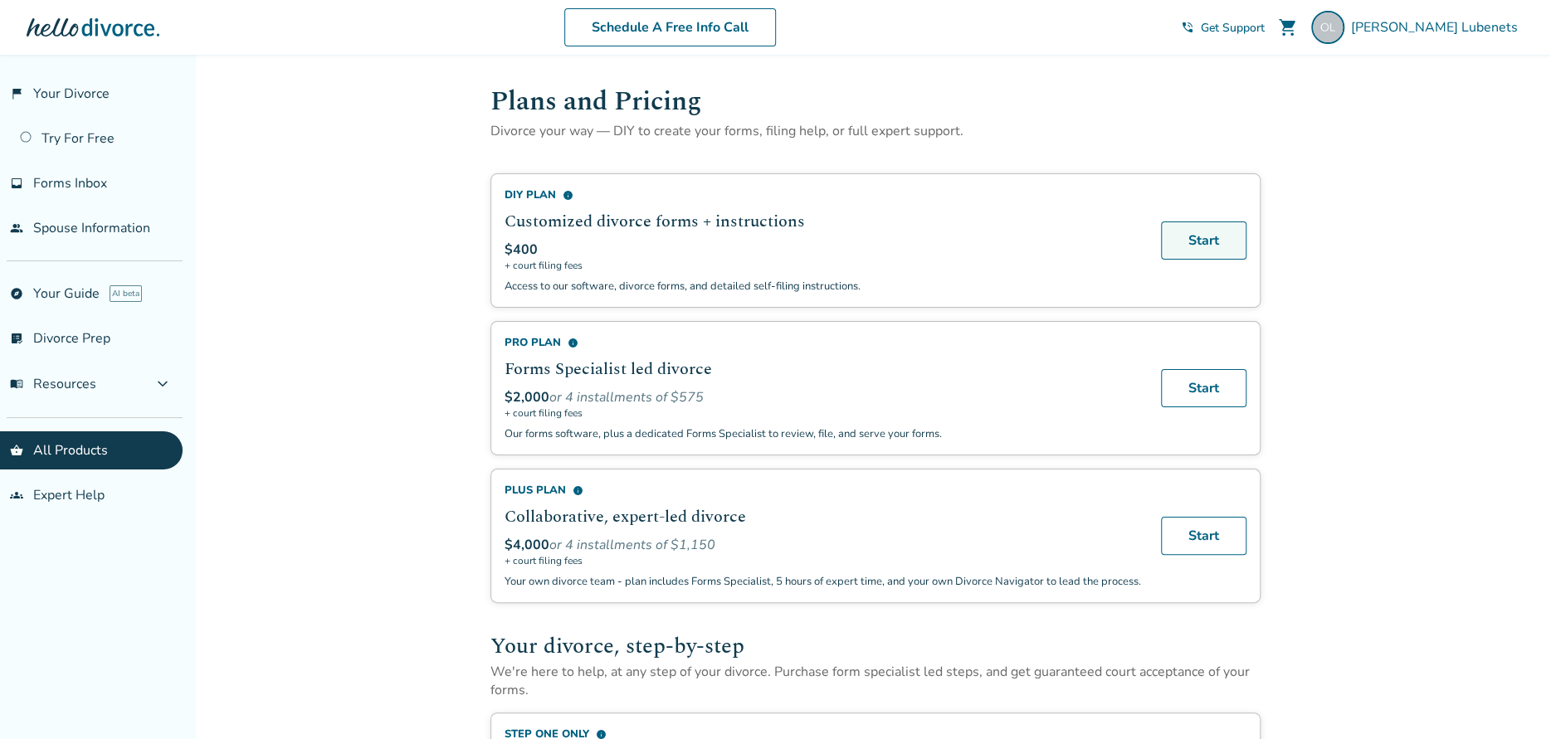
click at [1205, 250] on link "Start" at bounding box center [1203, 241] width 85 height 38
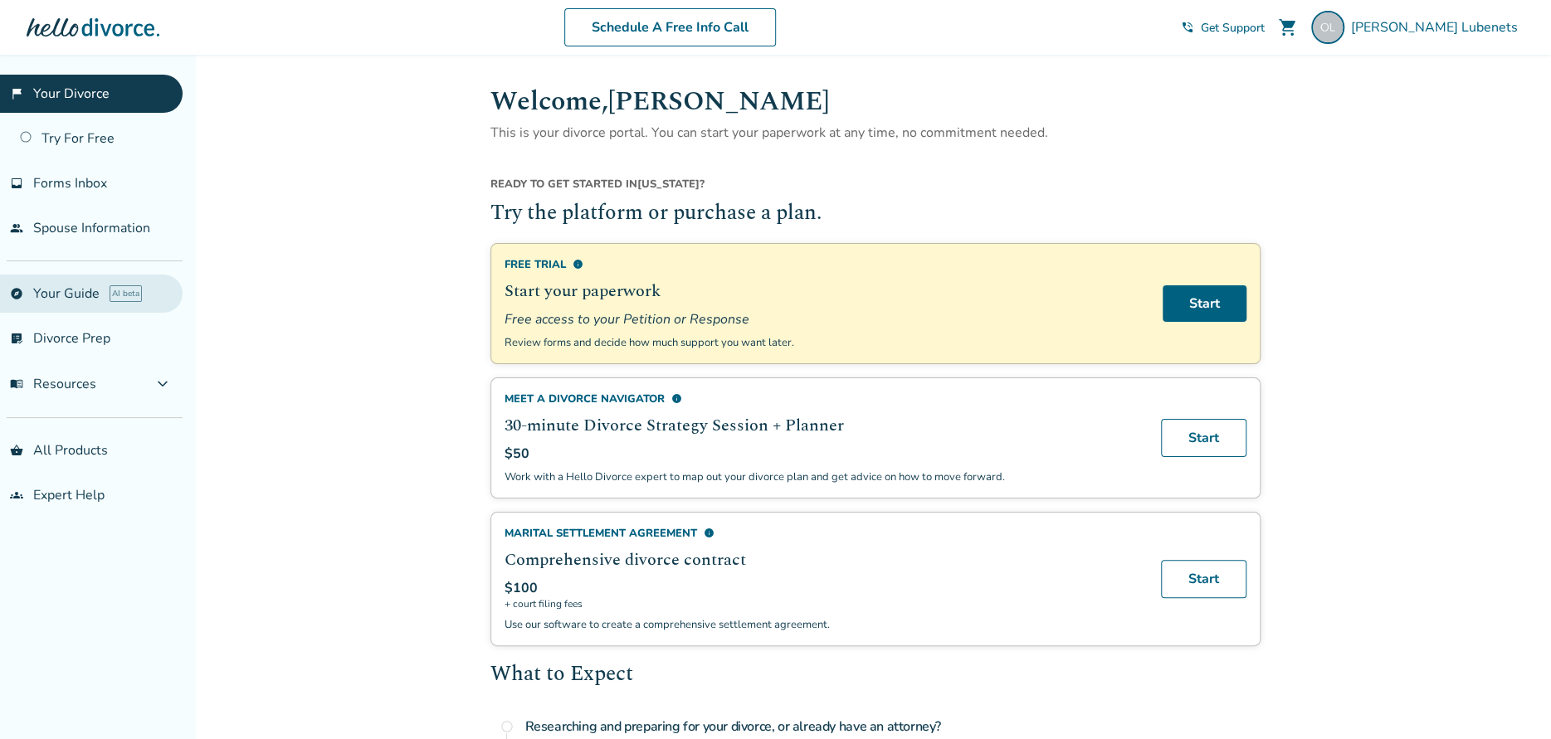
drag, startPoint x: 80, startPoint y: 285, endPoint x: 88, endPoint y: 290, distance: 9.0
click at [80, 285] on link "explore Your Guide AI beta" at bounding box center [91, 294] width 183 height 38
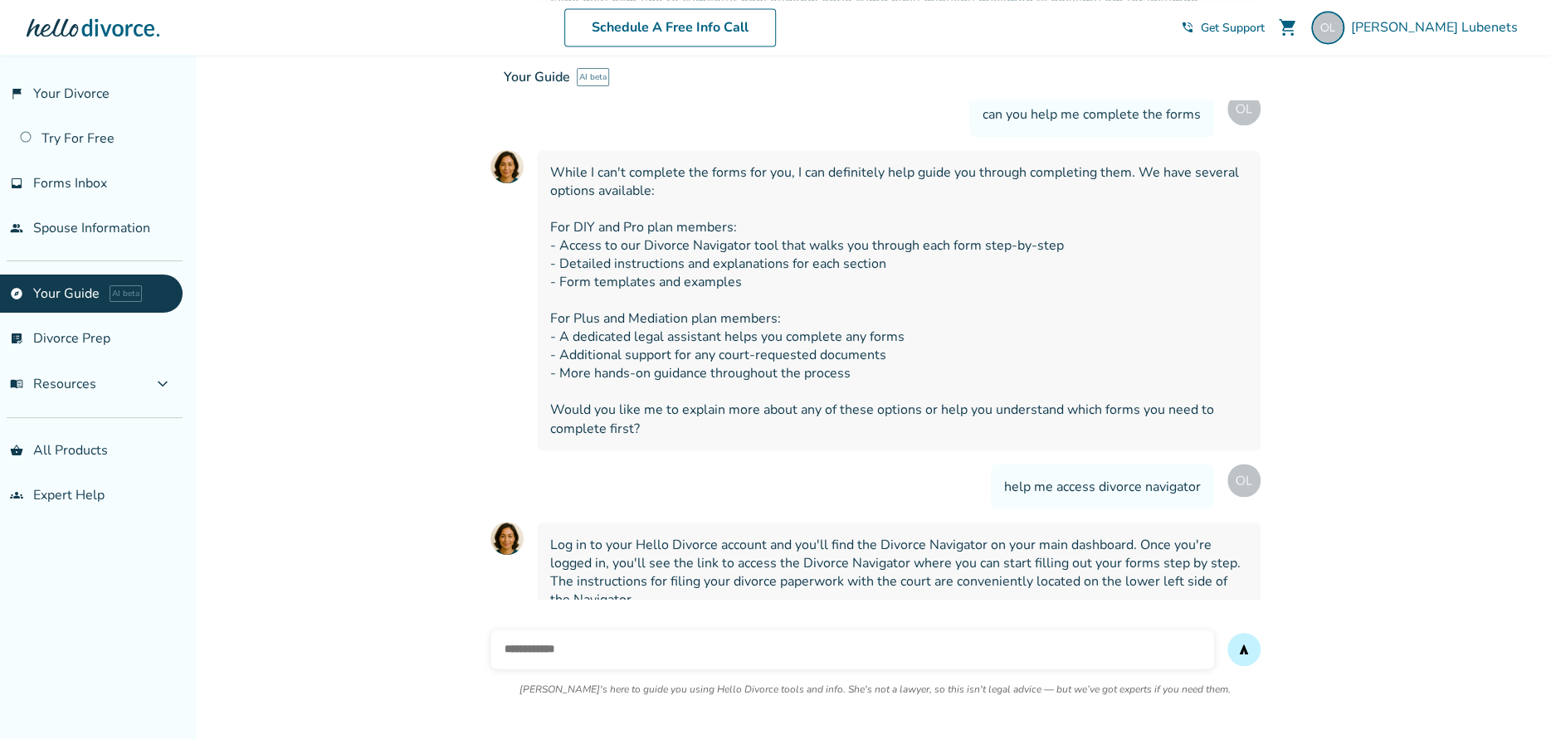
scroll to position [1700, 0]
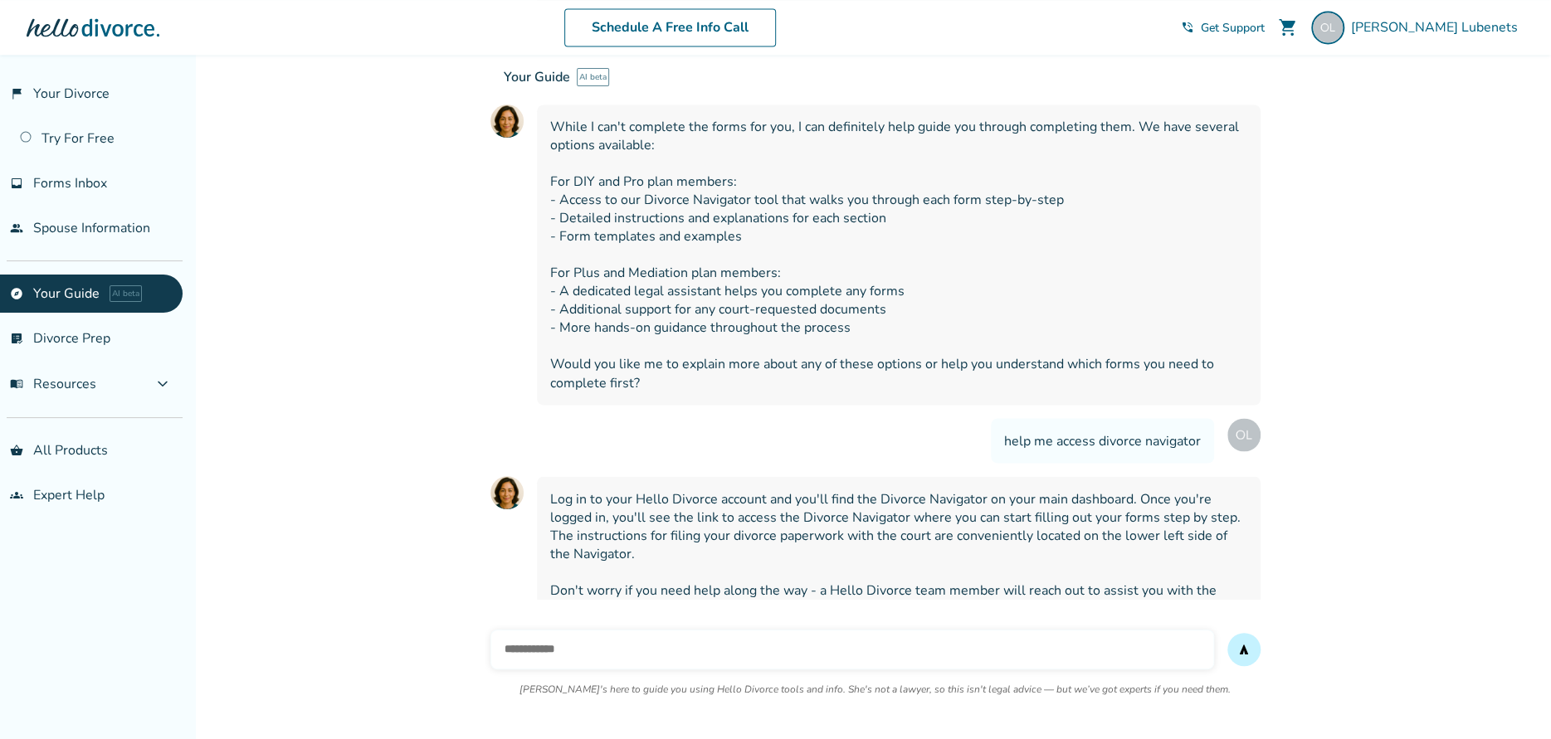
drag, startPoint x: 61, startPoint y: 343, endPoint x: 288, endPoint y: 471, distance: 260.5
click at [61, 342] on link "list_alt_check Divorce Prep" at bounding box center [91, 339] width 183 height 38
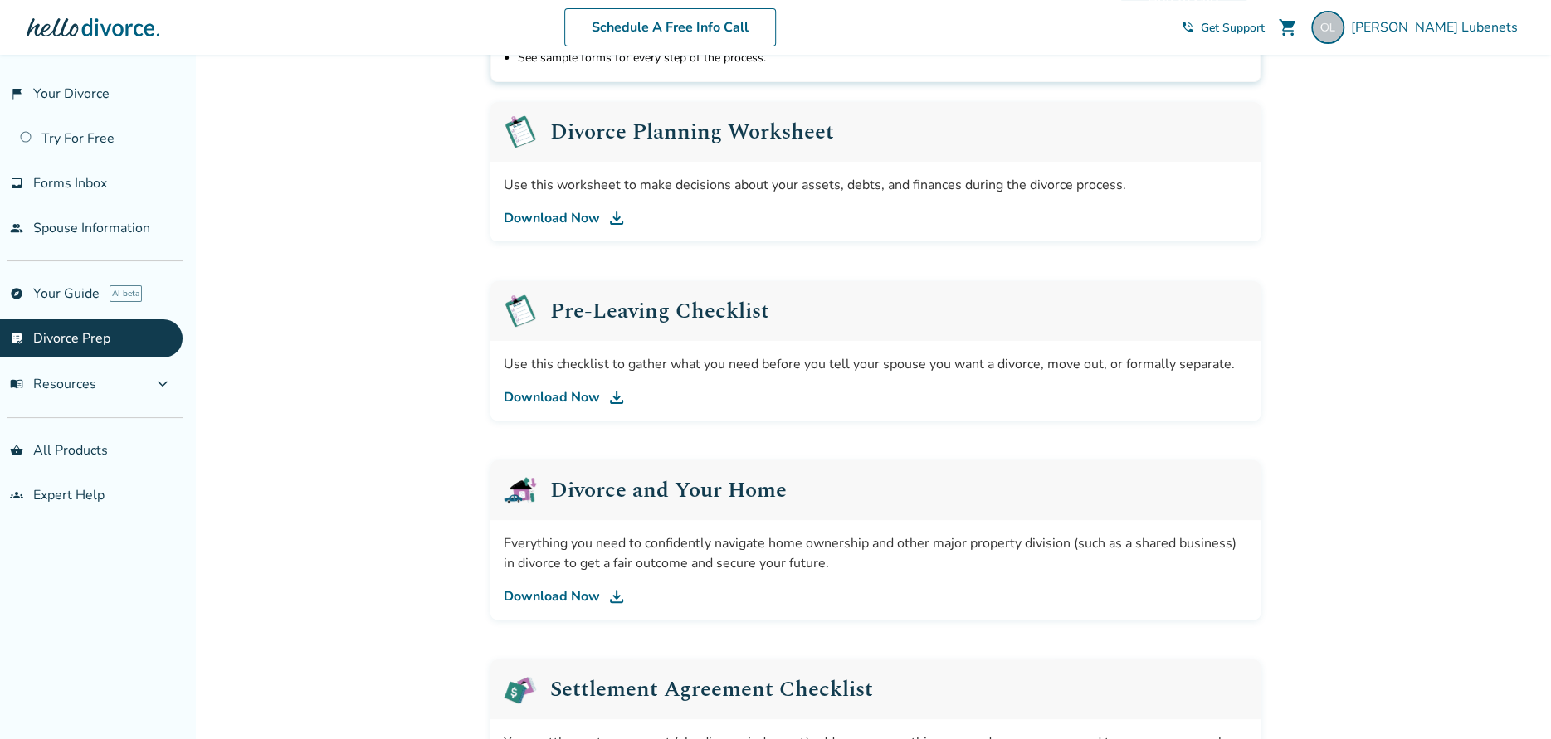
scroll to position [249, 0]
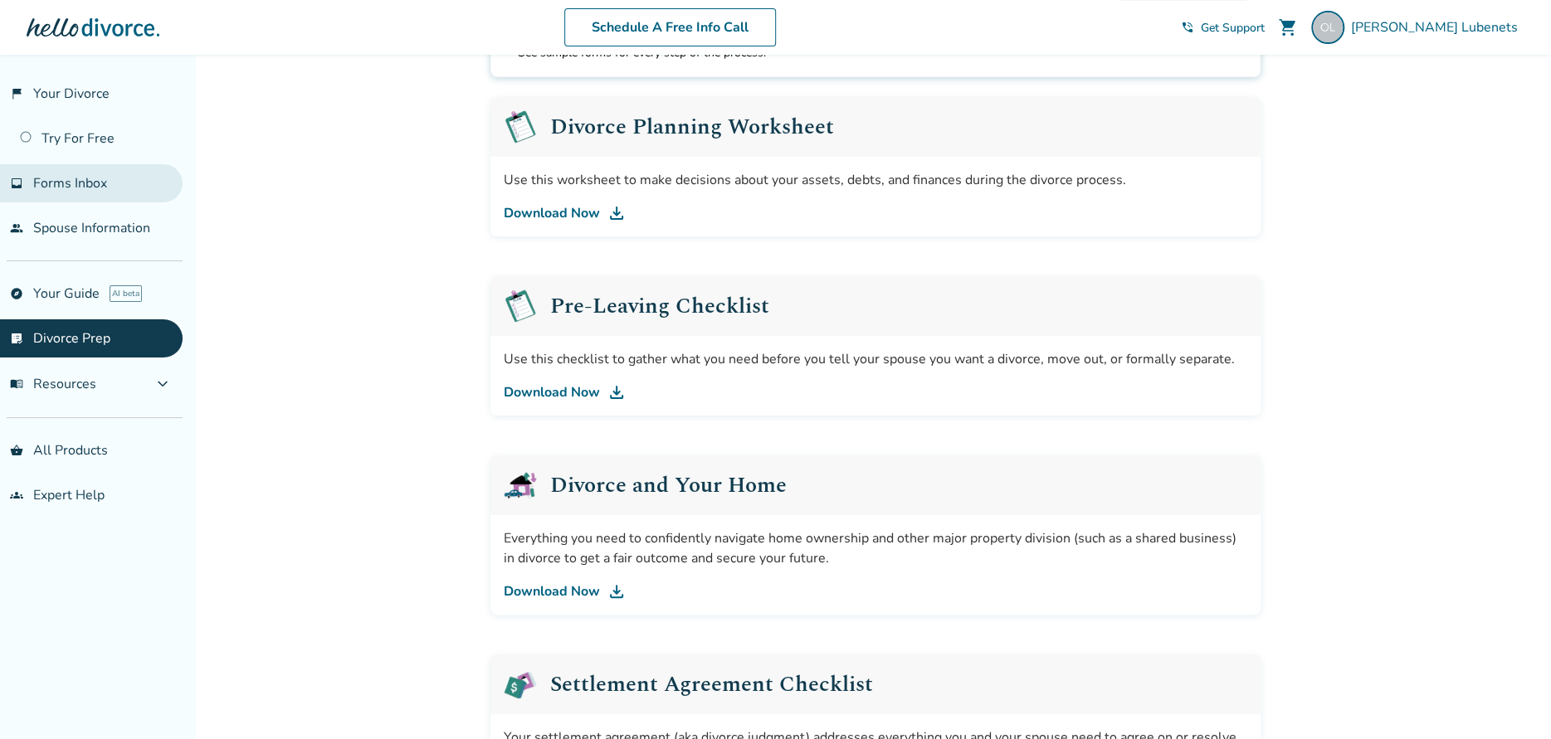
click at [89, 183] on span "Forms Inbox" at bounding box center [70, 183] width 74 height 18
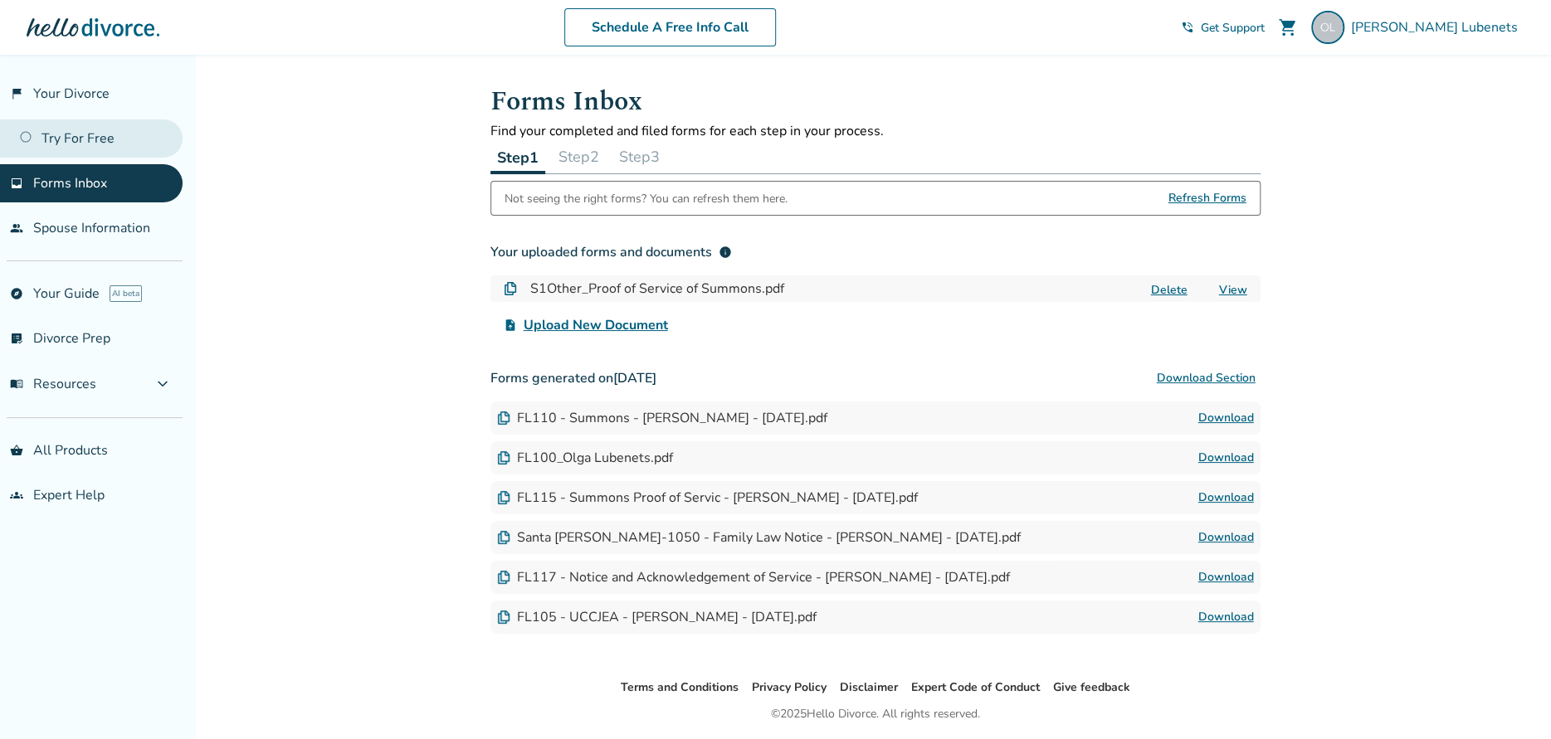
click at [95, 139] on link "Try For Free" at bounding box center [91, 139] width 183 height 38
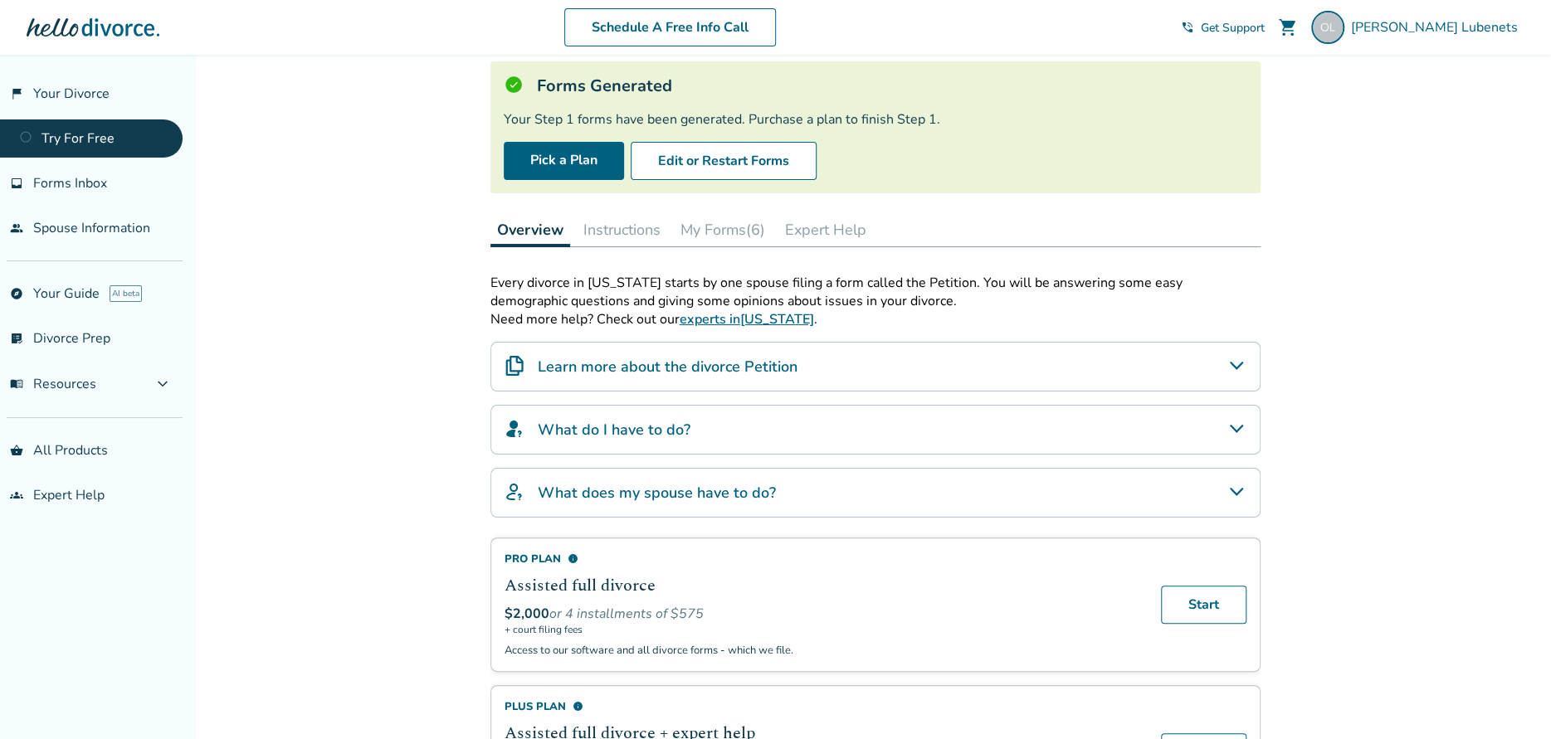
scroll to position [70, 0]
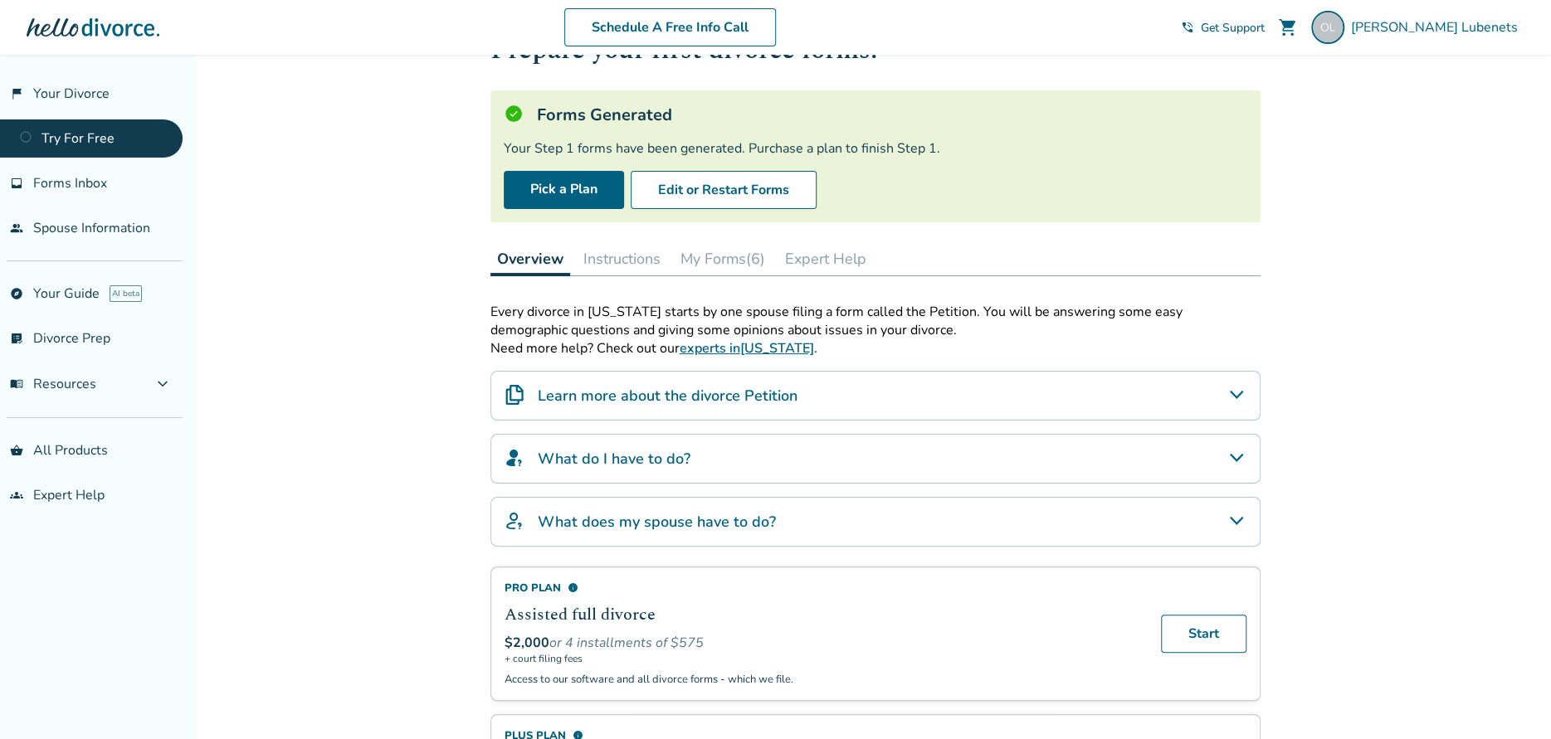
click at [632, 261] on button "Instructions" at bounding box center [622, 258] width 90 height 33
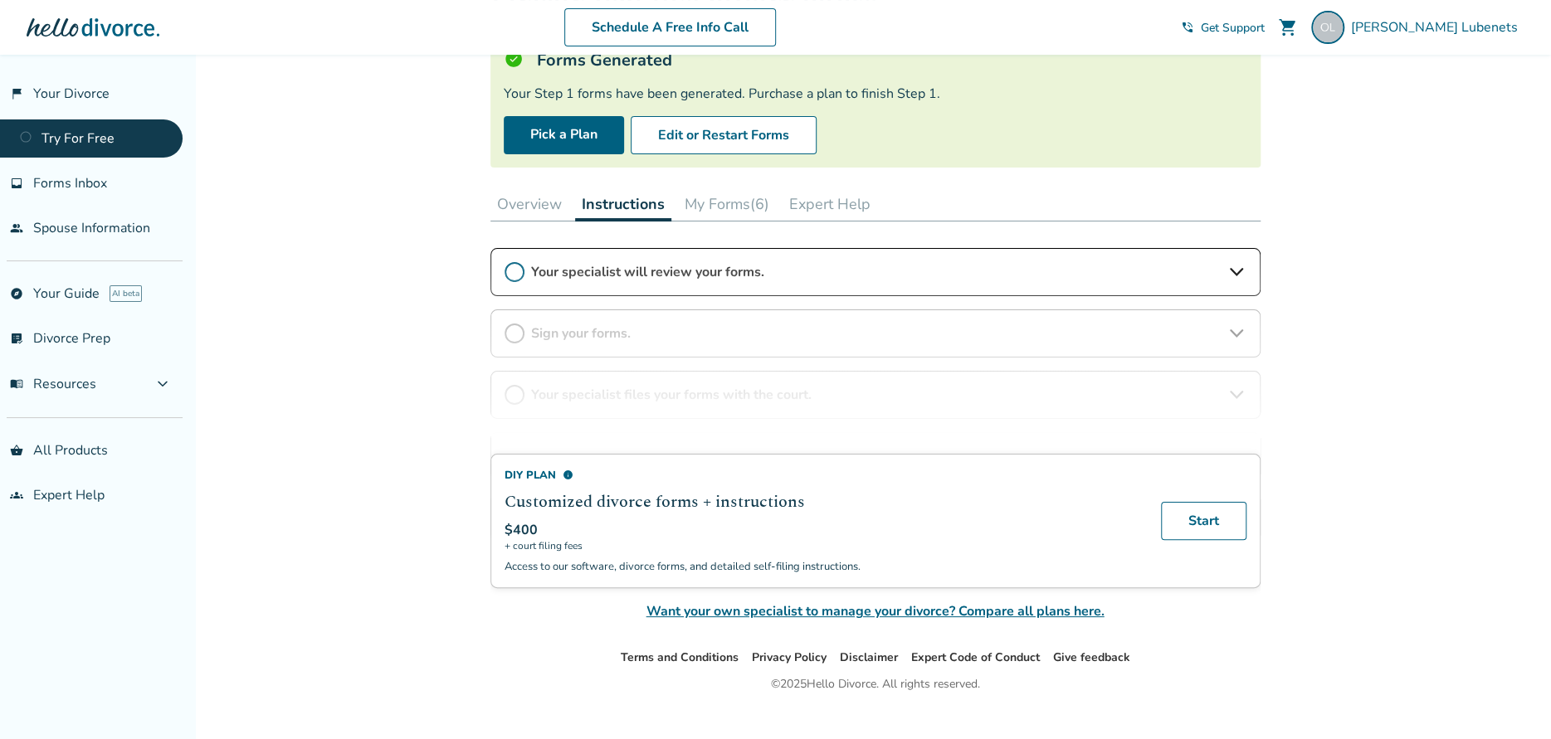
scroll to position [149, 0]
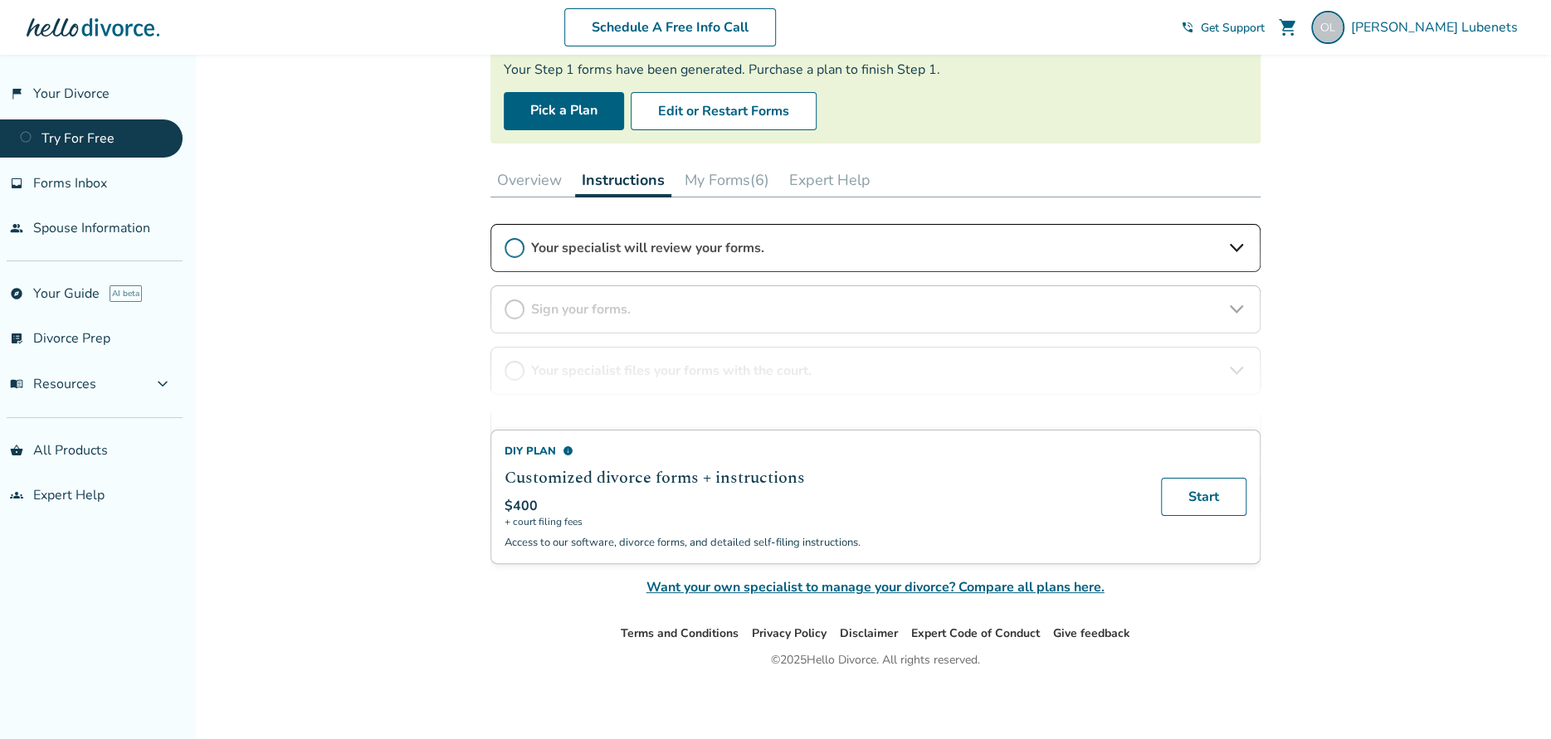
click at [731, 178] on button "My Forms (6)" at bounding box center [727, 179] width 98 height 33
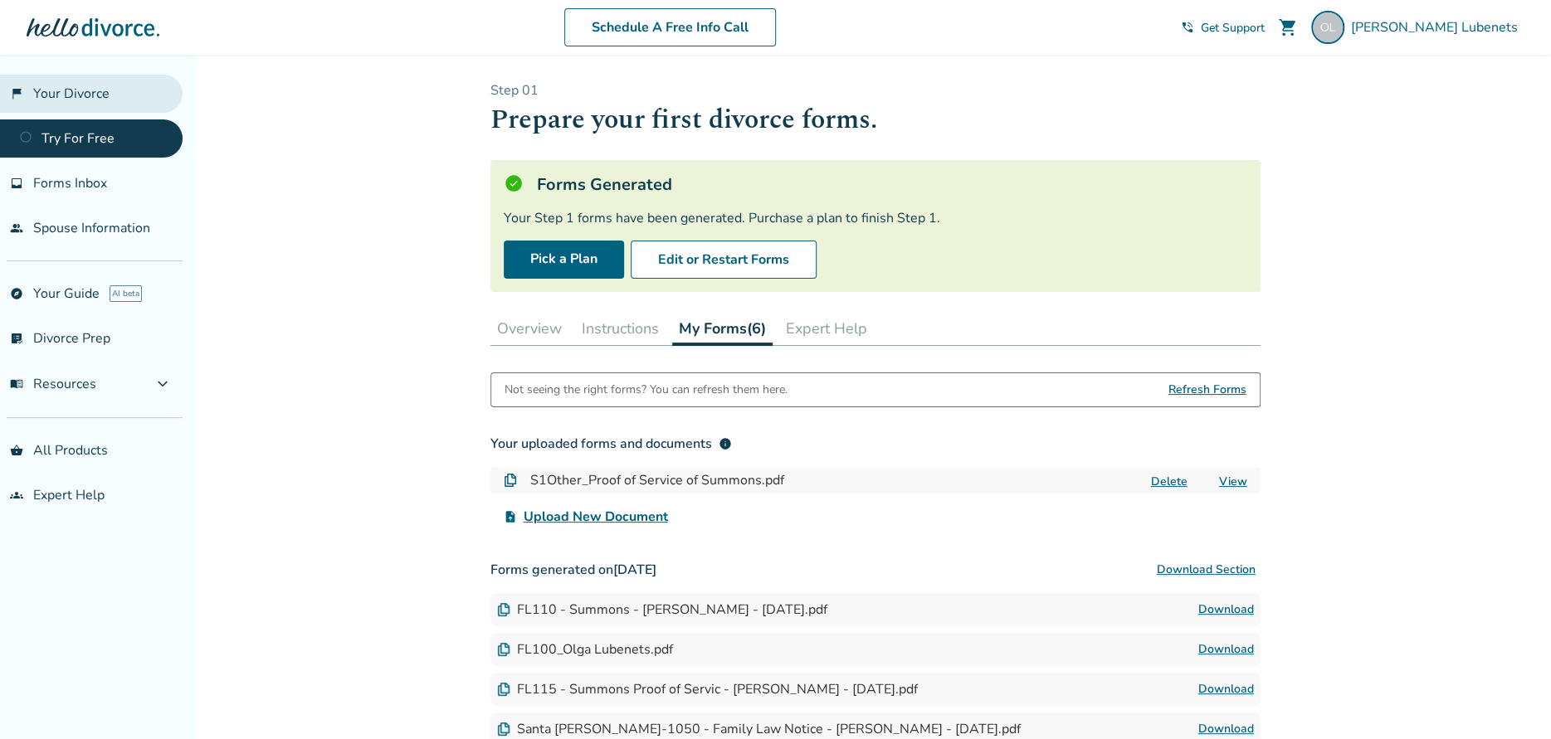
click at [61, 95] on link "flag_2 Your Divorce" at bounding box center [91, 94] width 183 height 38
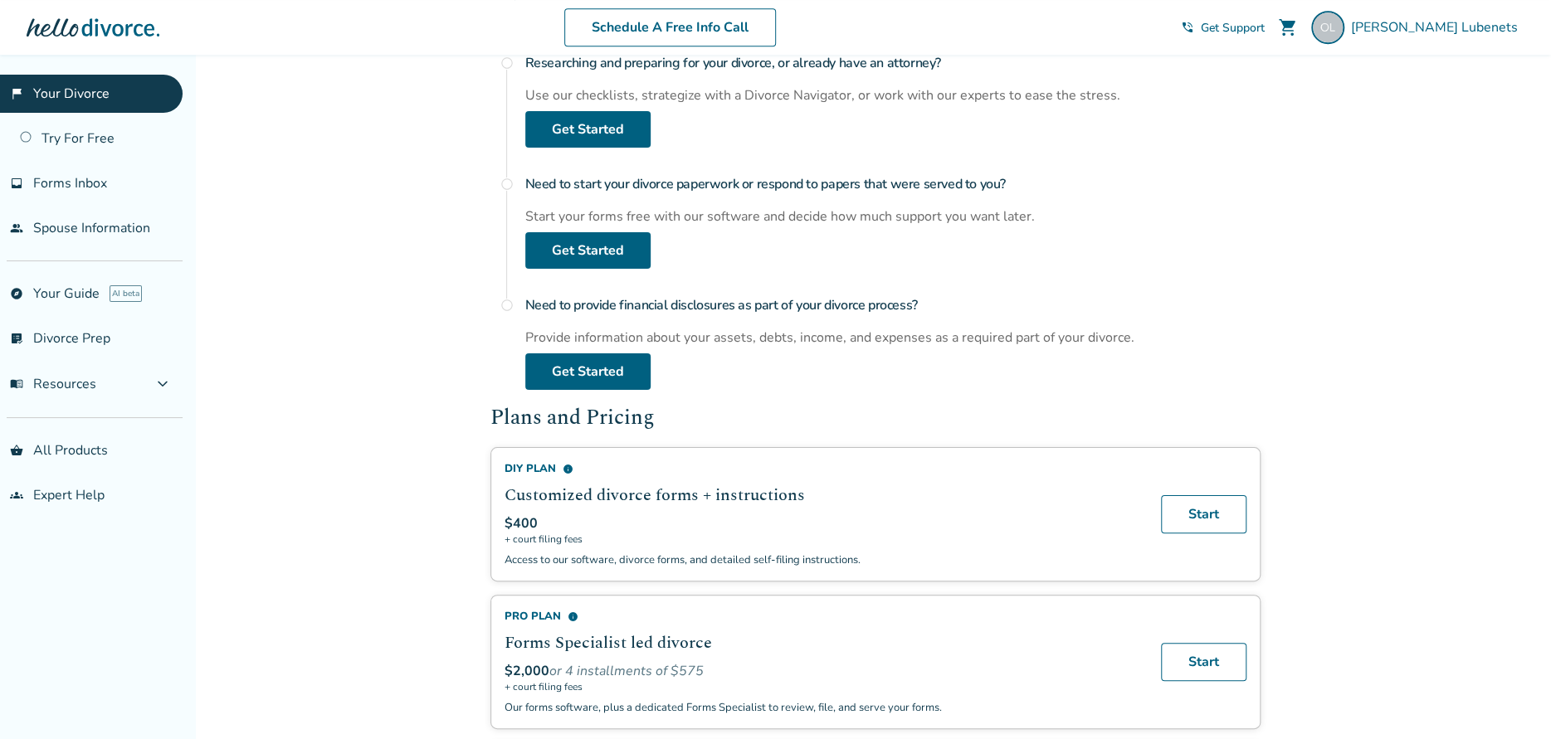
scroll to position [664, 0]
click at [563, 371] on link "Get Started" at bounding box center [587, 372] width 125 height 37
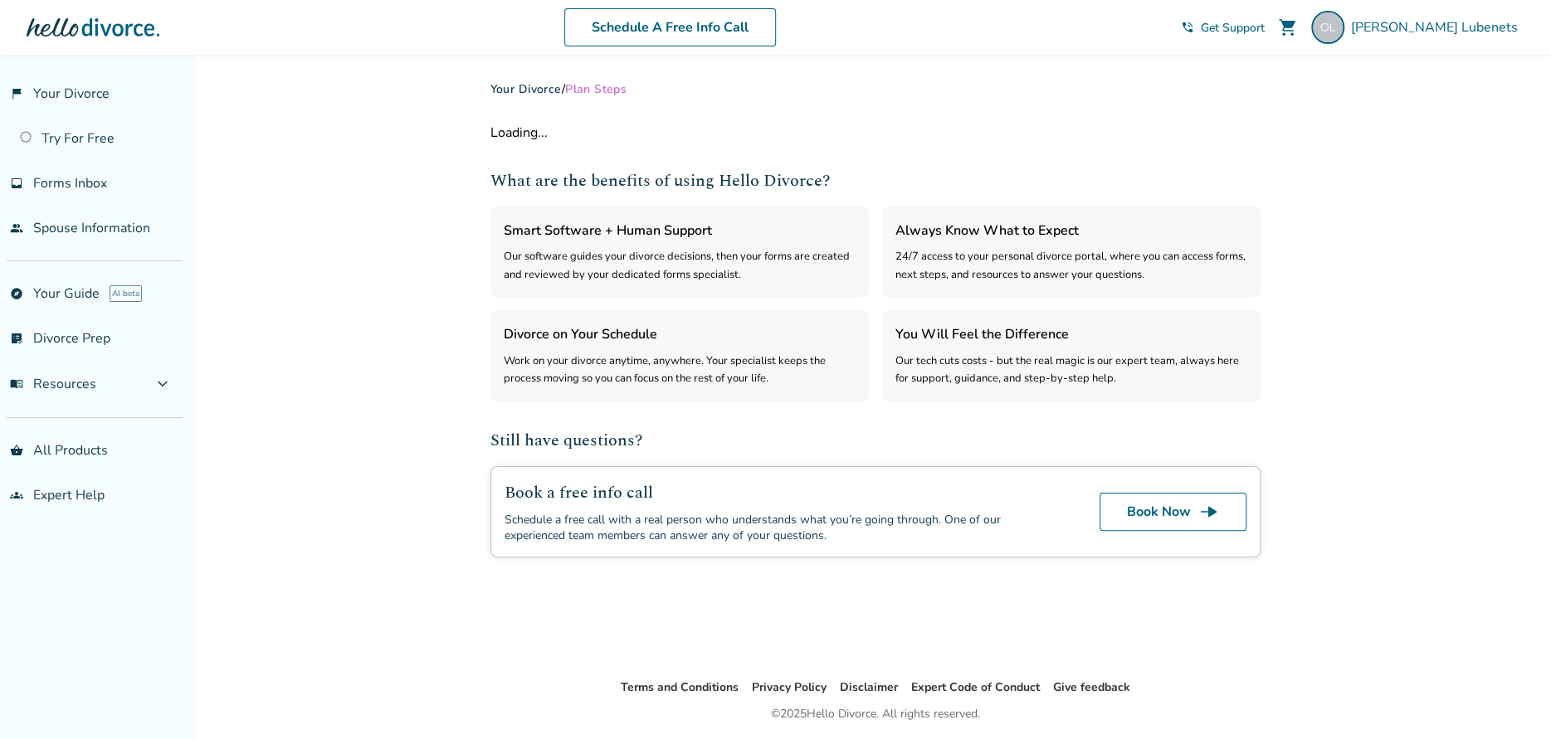
select select "***"
